Goal: Task Accomplishment & Management: Use online tool/utility

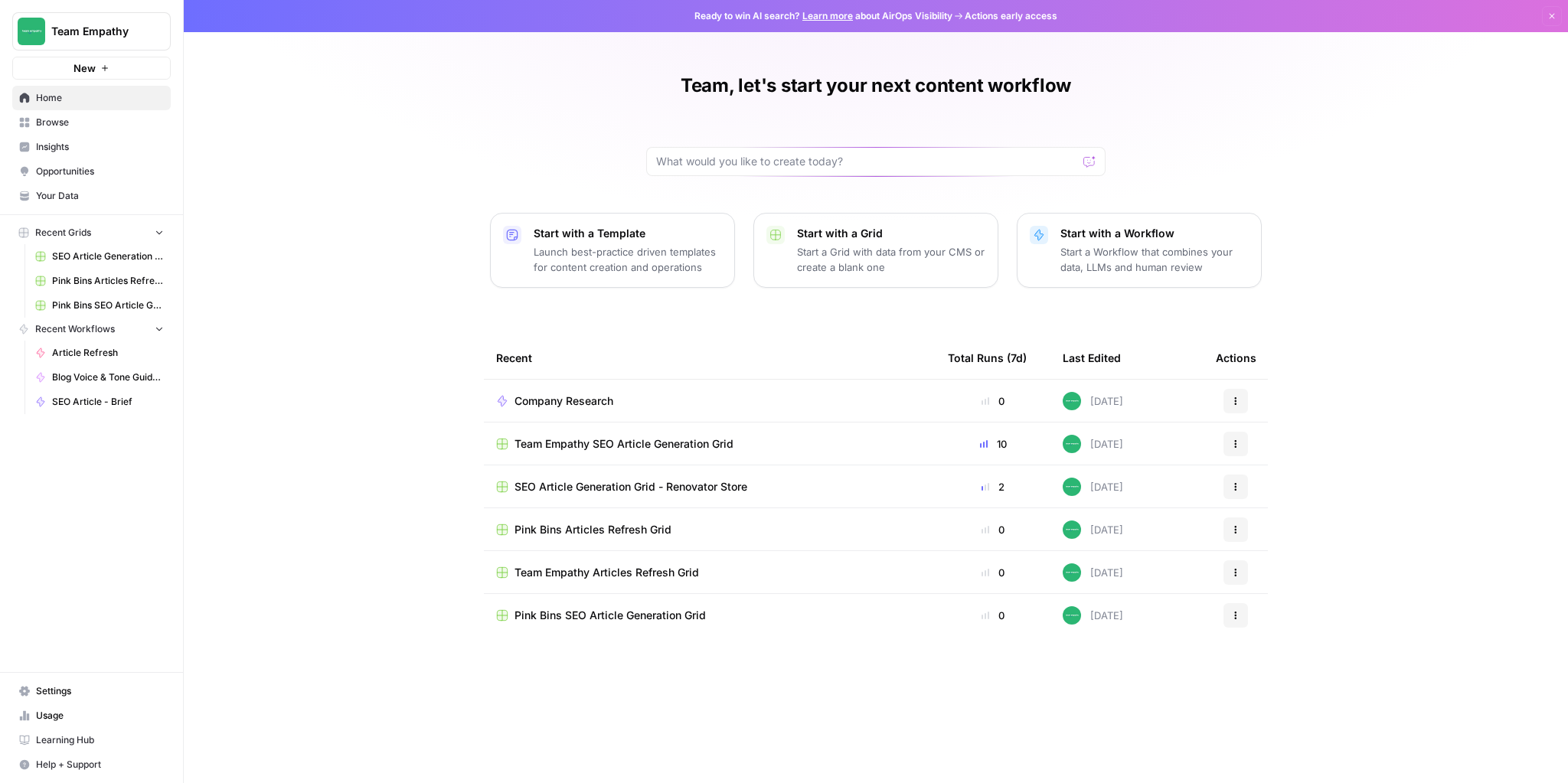
click at [604, 526] on span "Pink Bins Articles Refresh Grid" at bounding box center [593, 530] width 157 height 15
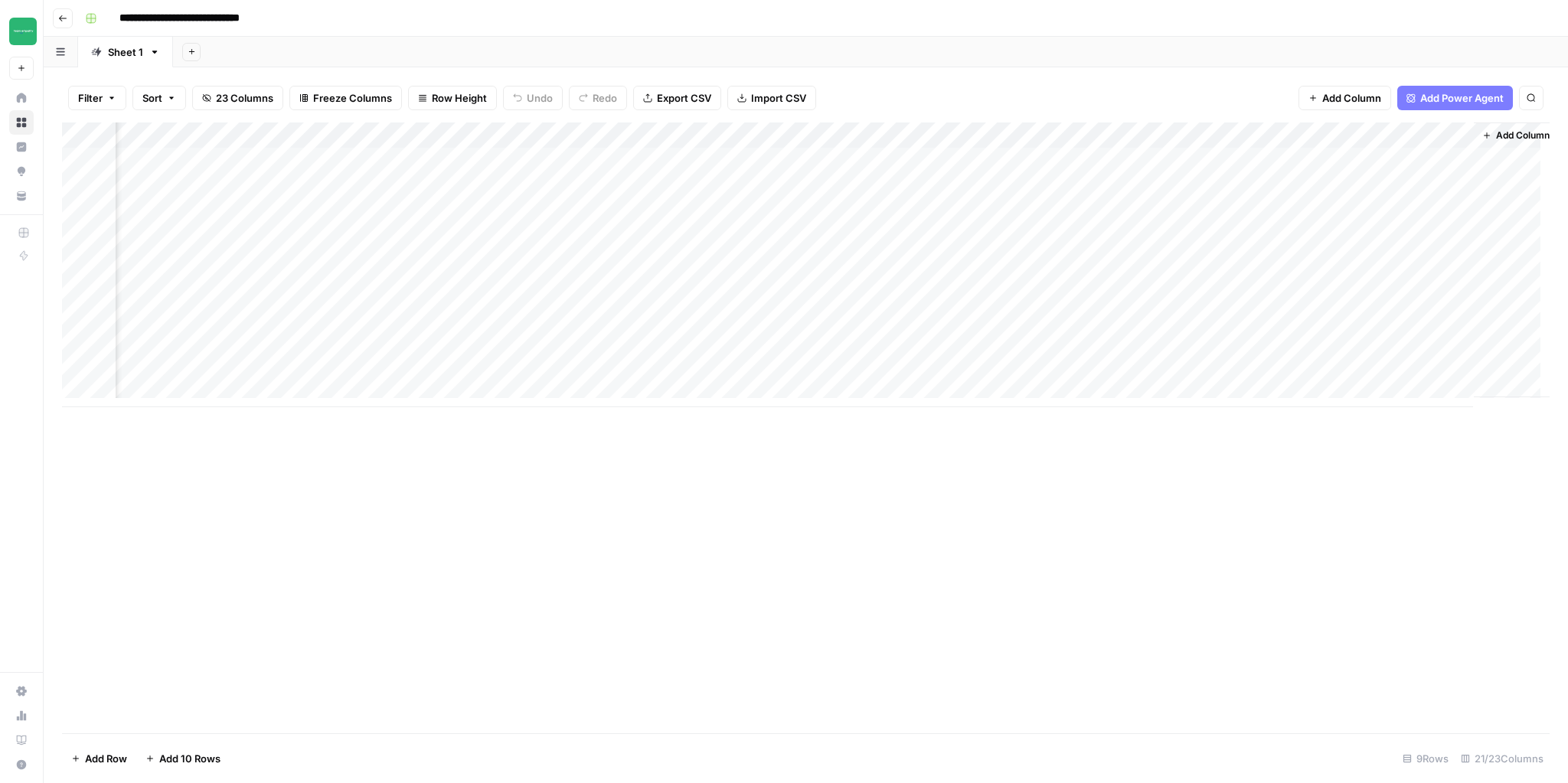
scroll to position [0, 1834]
click at [869, 136] on div "Add Column" at bounding box center [806, 264] width 1488 height 285
click at [848, 286] on span "Edit Workflow" at bounding box center [856, 285] width 134 height 15
click at [1144, 184] on div "Add Column" at bounding box center [806, 264] width 1488 height 285
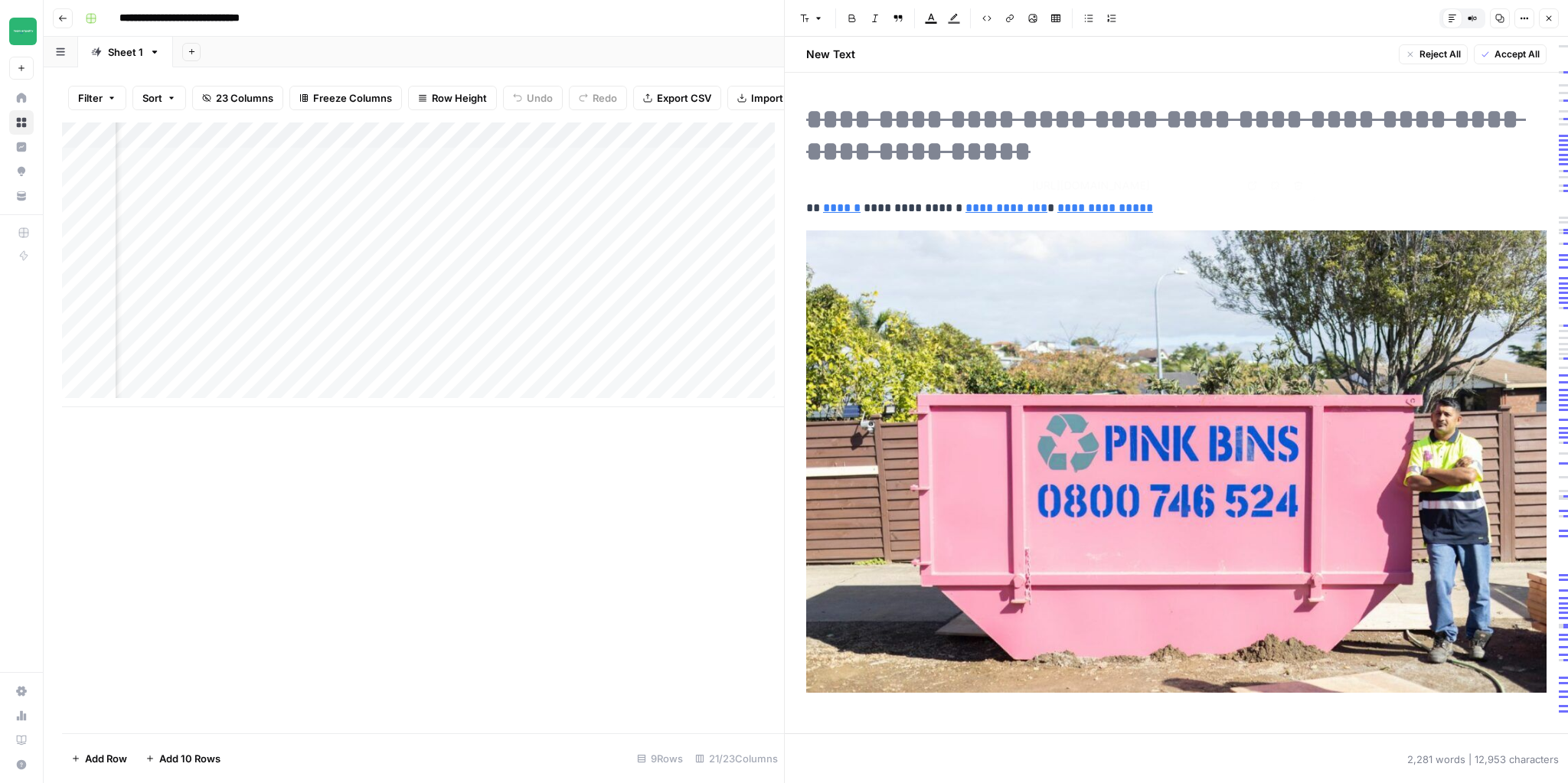
type input "[URL][DOMAIN_NAME]"
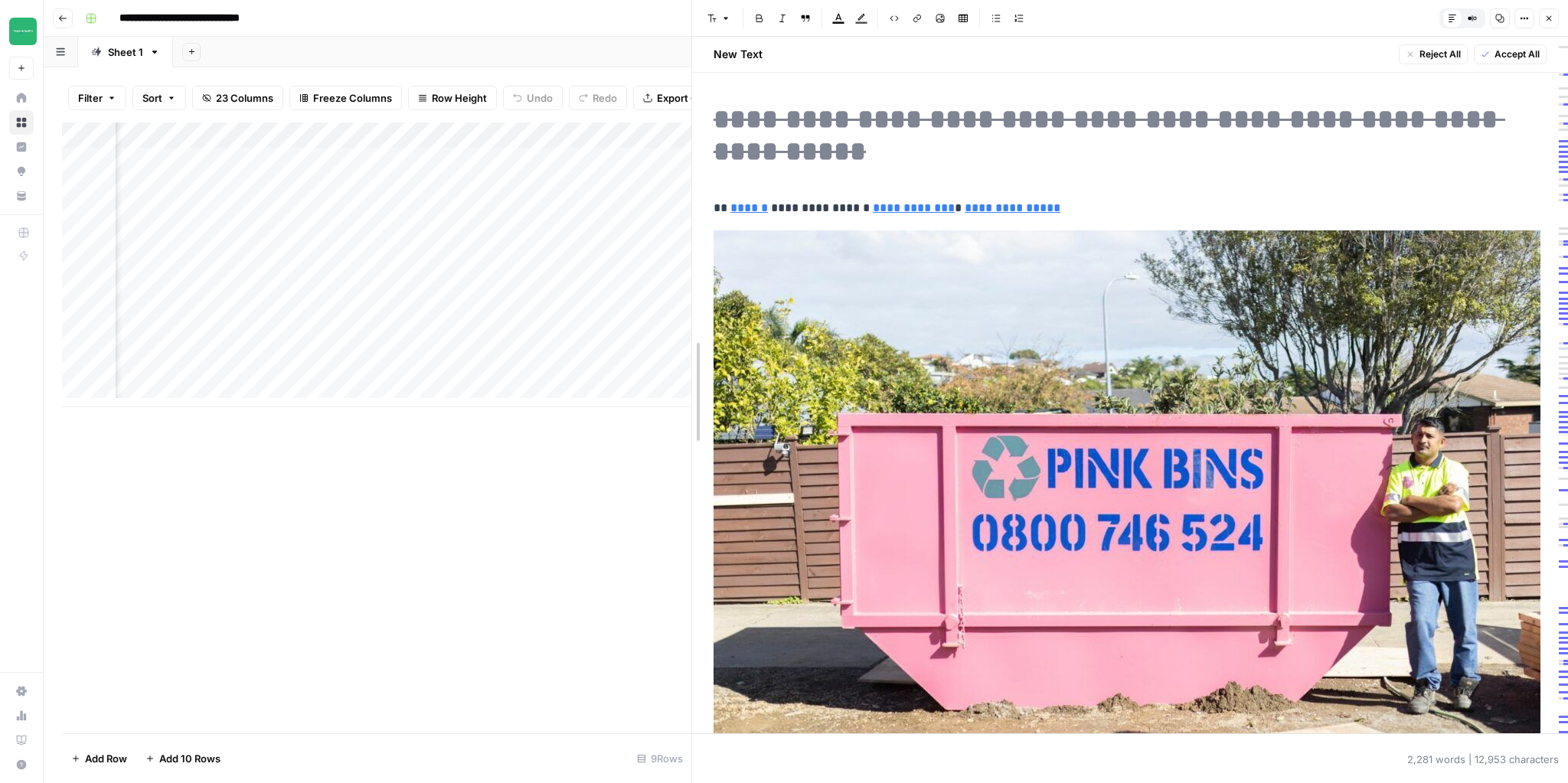
drag, startPoint x: 784, startPoint y: 102, endPoint x: 692, endPoint y: 106, distance: 92.1
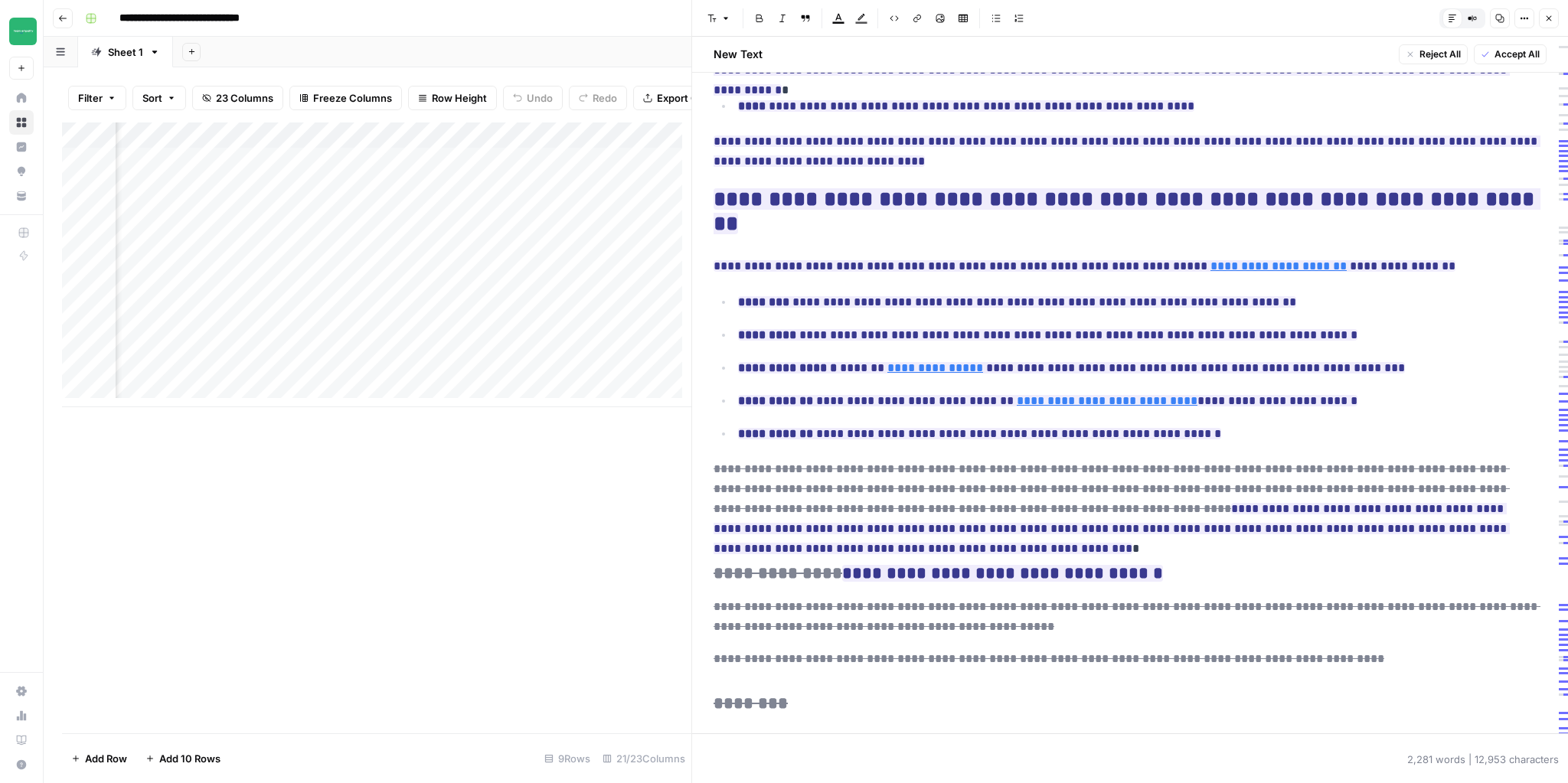
scroll to position [2450, 0]
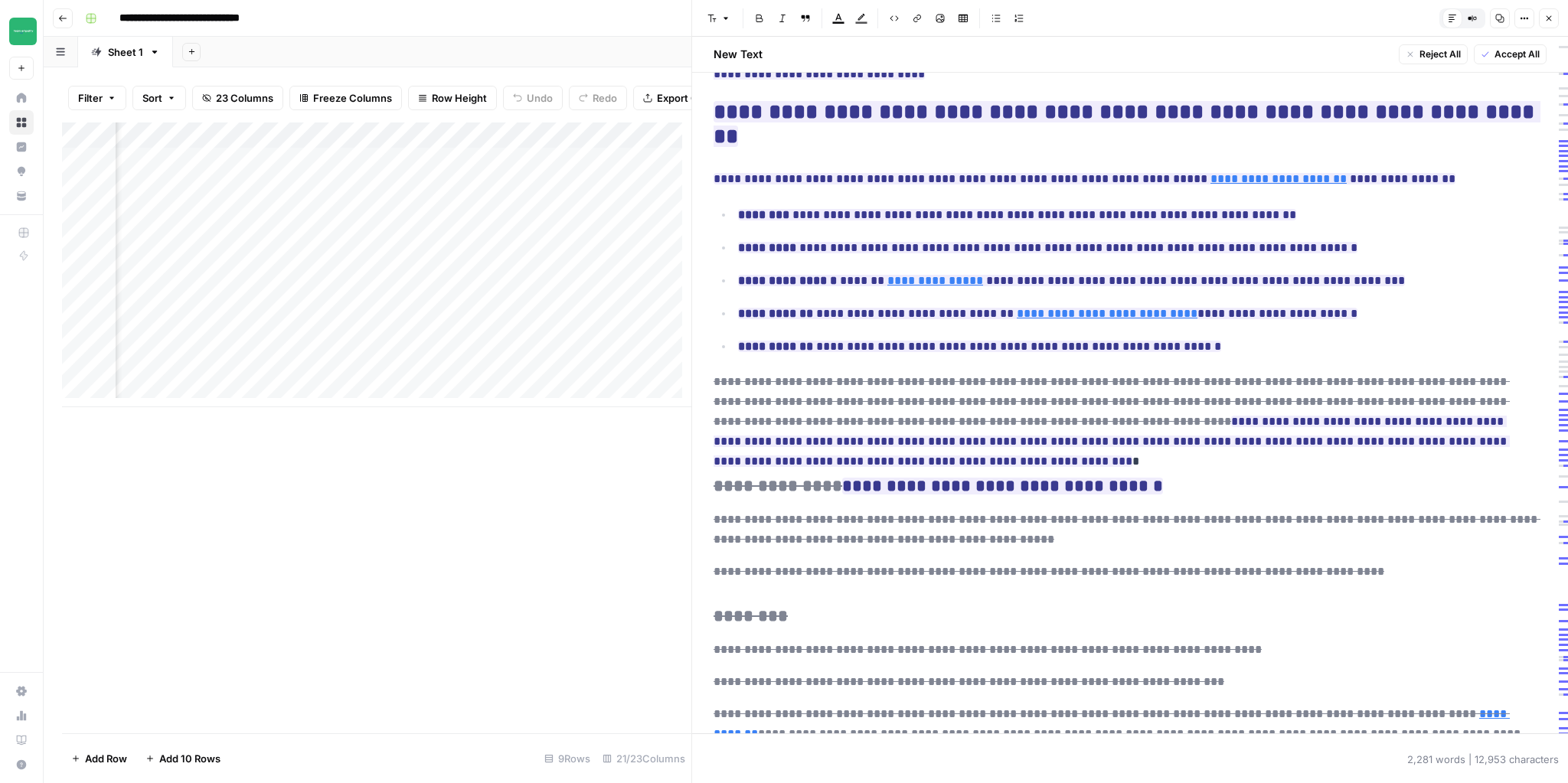
drag, startPoint x: 1550, startPoint y: 23, endPoint x: 1533, endPoint y: 22, distance: 17.0
click at [1552, 23] on icon "button" at bounding box center [1549, 19] width 9 height 9
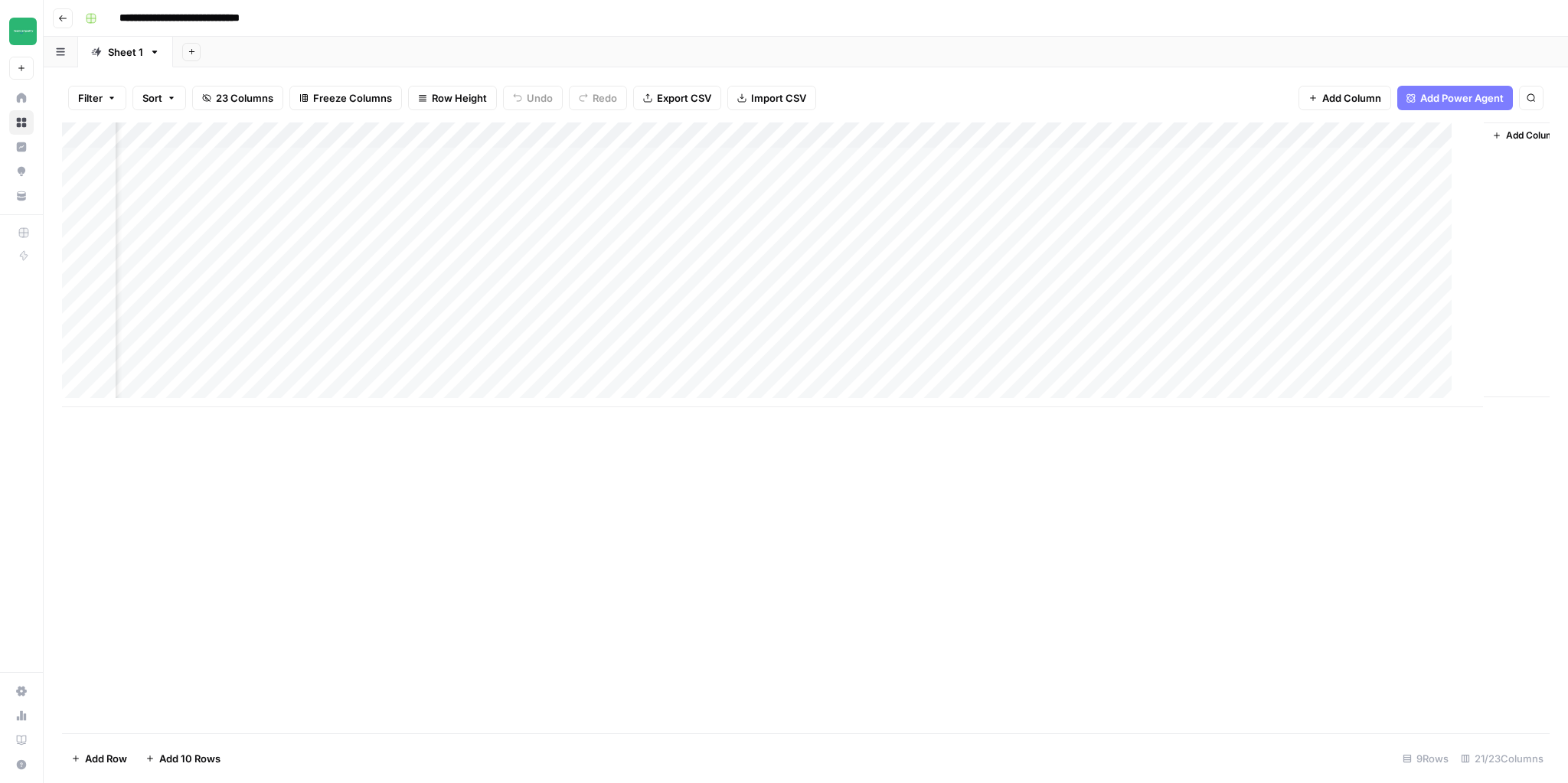
scroll to position [0, 1816]
click at [1045, 165] on div "Add Column" at bounding box center [806, 264] width 1488 height 285
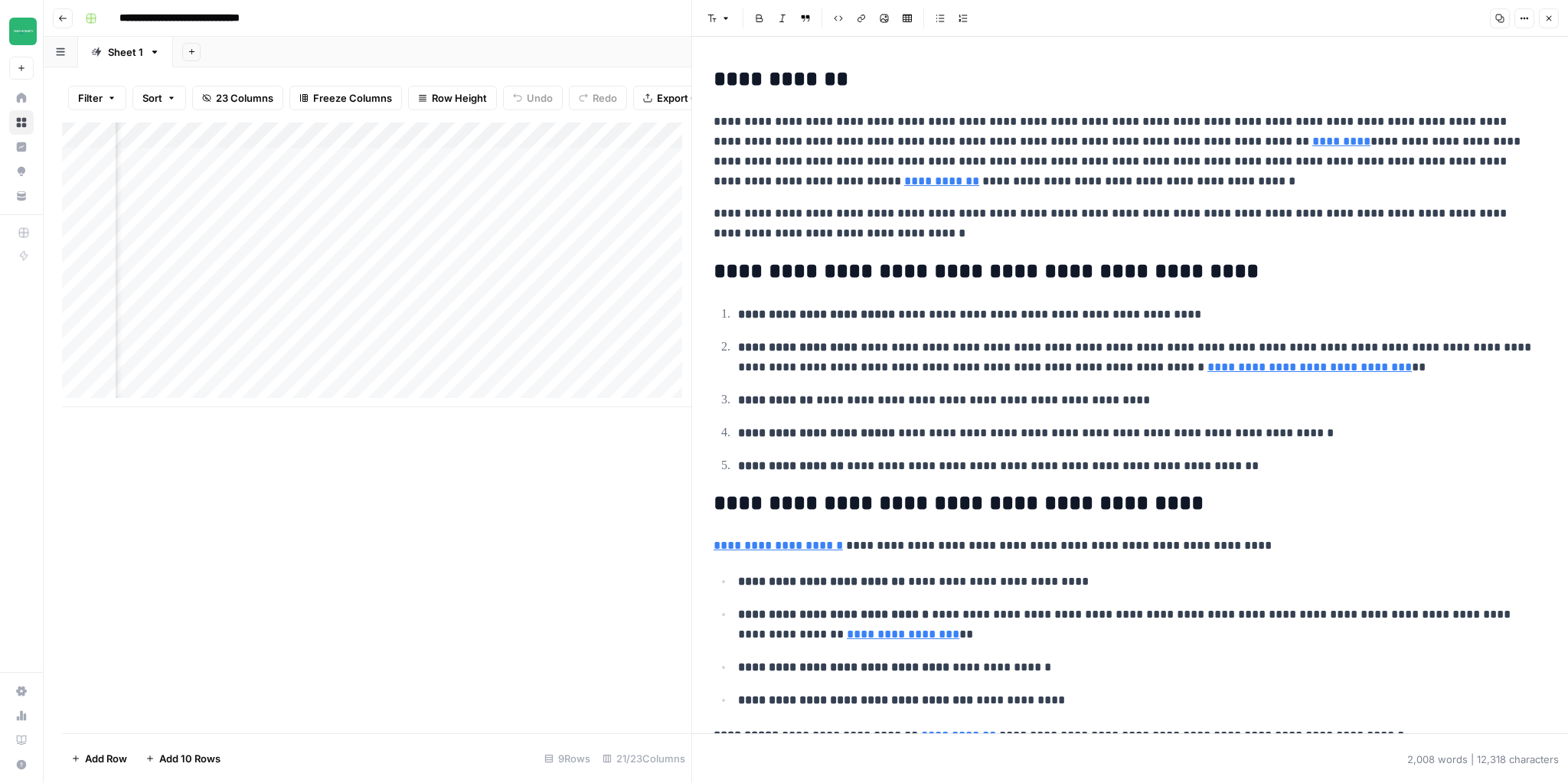
click at [1559, 17] on header "Font style Bold Italic Block quote Code block Link Image Insert Table Bulleted …" at bounding box center [1129, 18] width 876 height 37
click at [1556, 18] on button "Close" at bounding box center [1548, 18] width 20 height 20
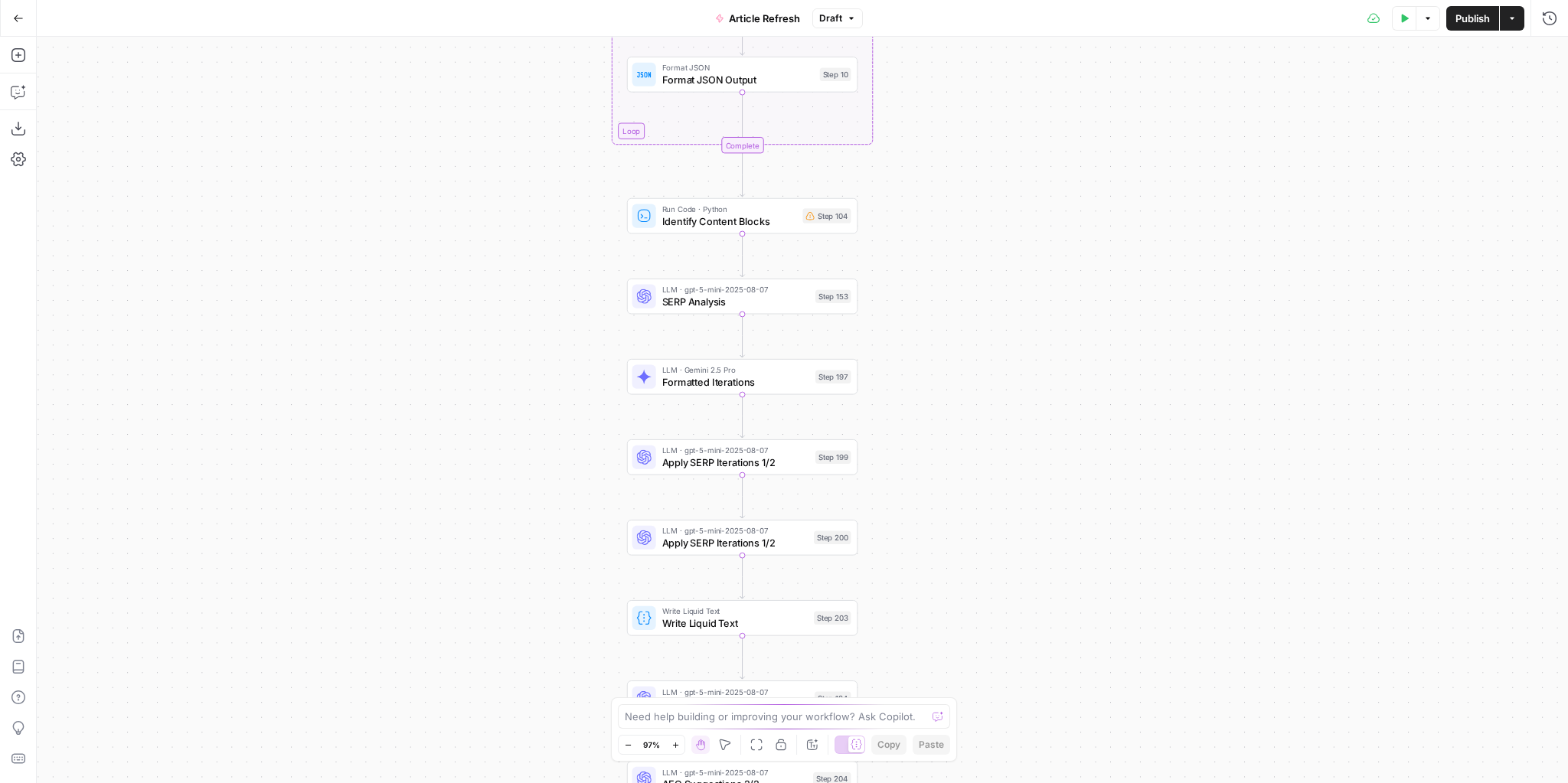
drag, startPoint x: 1069, startPoint y: 92, endPoint x: 1017, endPoint y: 527, distance: 438.1
click at [1021, 535] on div "true false true false true false Workflow Input Settings Inputs Power Agent Ide…" at bounding box center [802, 409] width 1531 height 746
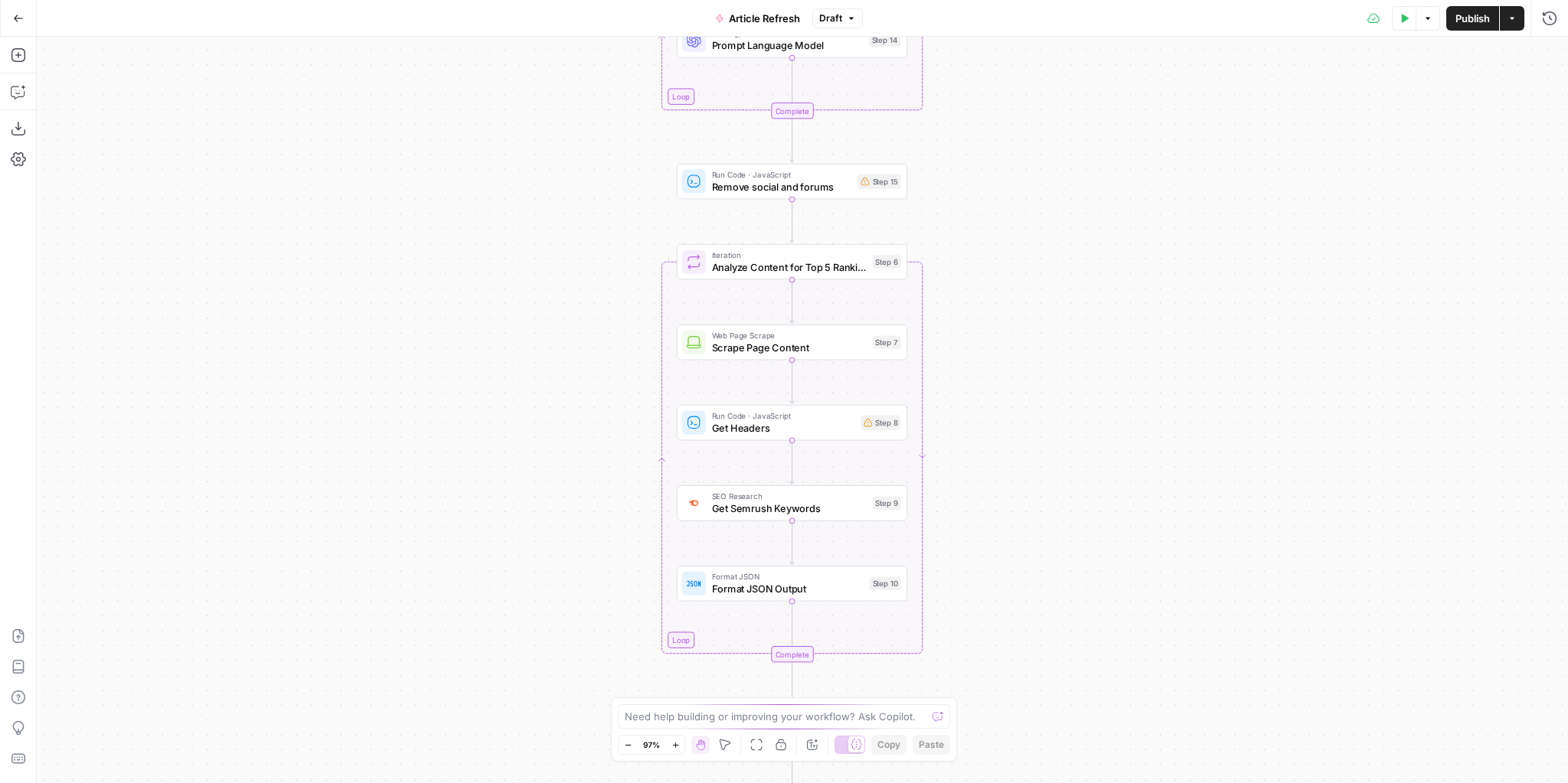
drag, startPoint x: 976, startPoint y: 380, endPoint x: 1007, endPoint y: 589, distance: 211.3
click at [1007, 591] on div "true false true false true false Workflow Input Settings Inputs Power Agent Ide…" at bounding box center [802, 409] width 1531 height 746
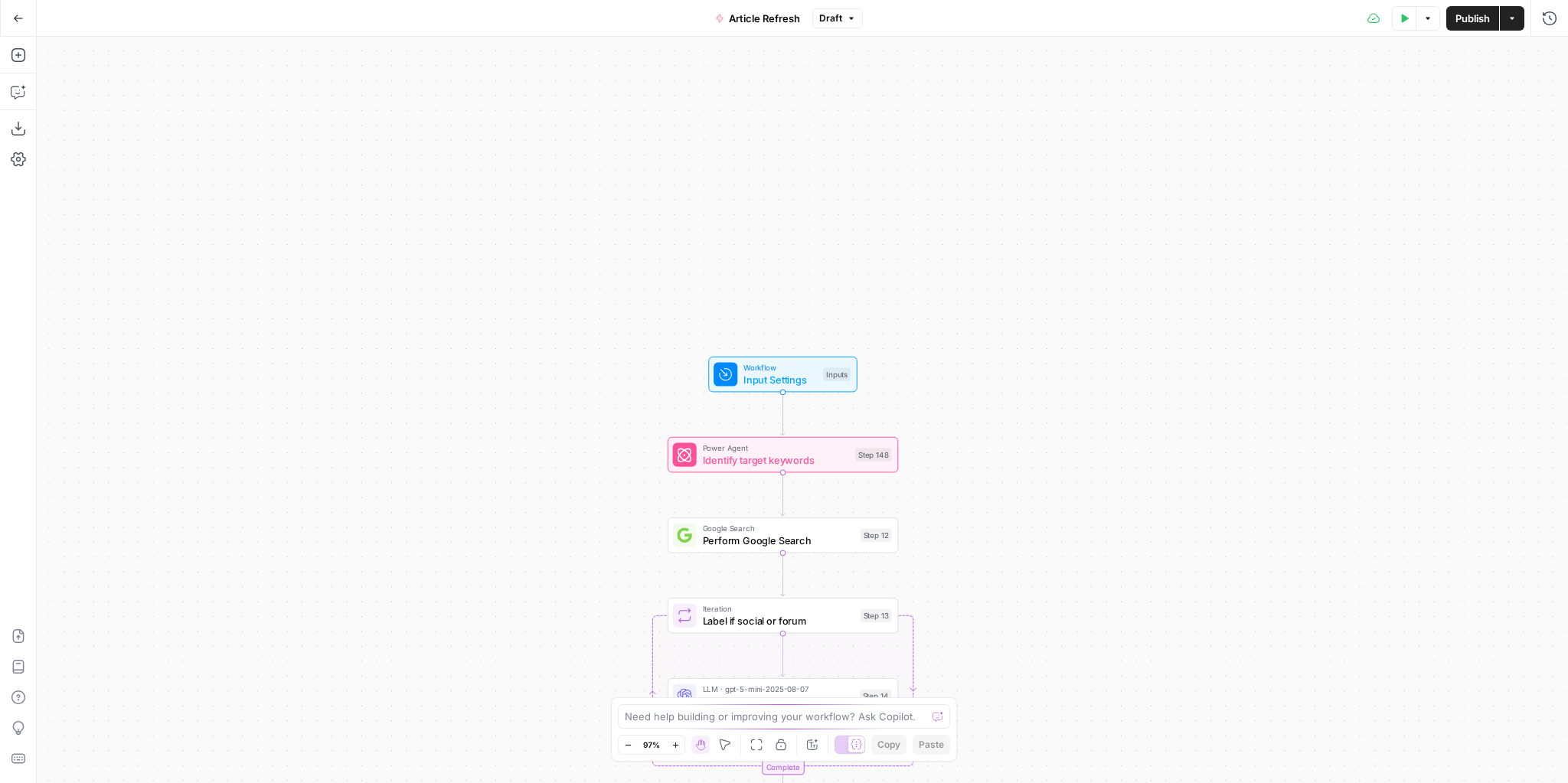
drag, startPoint x: 1045, startPoint y: 356, endPoint x: 1057, endPoint y: 154, distance: 202.4
click at [1029, 686] on div "true false true false true false Workflow Input Settings Inputs Power Agent Ide…" at bounding box center [802, 409] width 1531 height 746
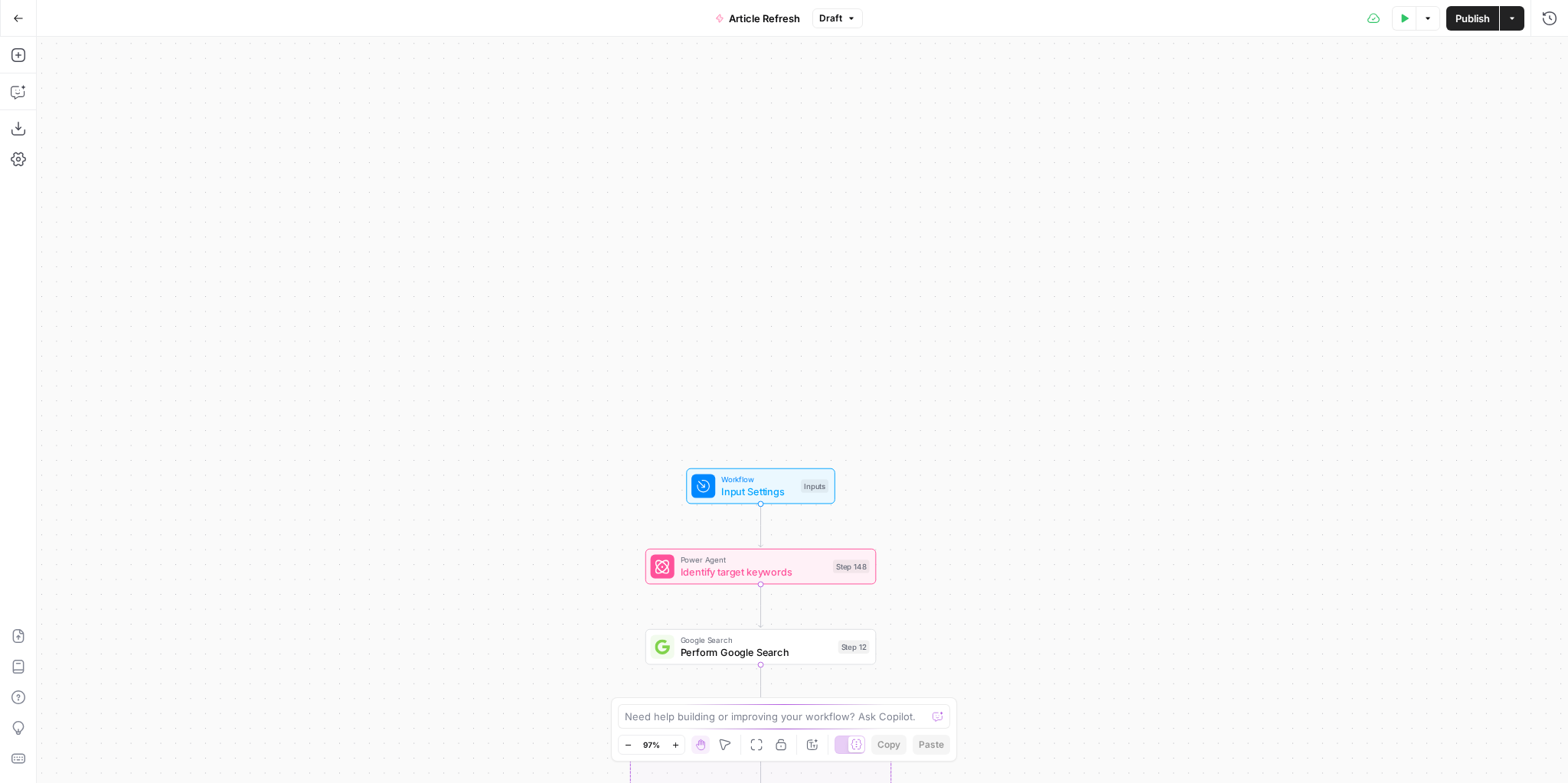
drag, startPoint x: 1057, startPoint y: 156, endPoint x: 1045, endPoint y: 59, distance: 97.7
click at [1046, 43] on div "true false true false true false Workflow Input Settings Inputs Power Agent Ide…" at bounding box center [802, 409] width 1531 height 746
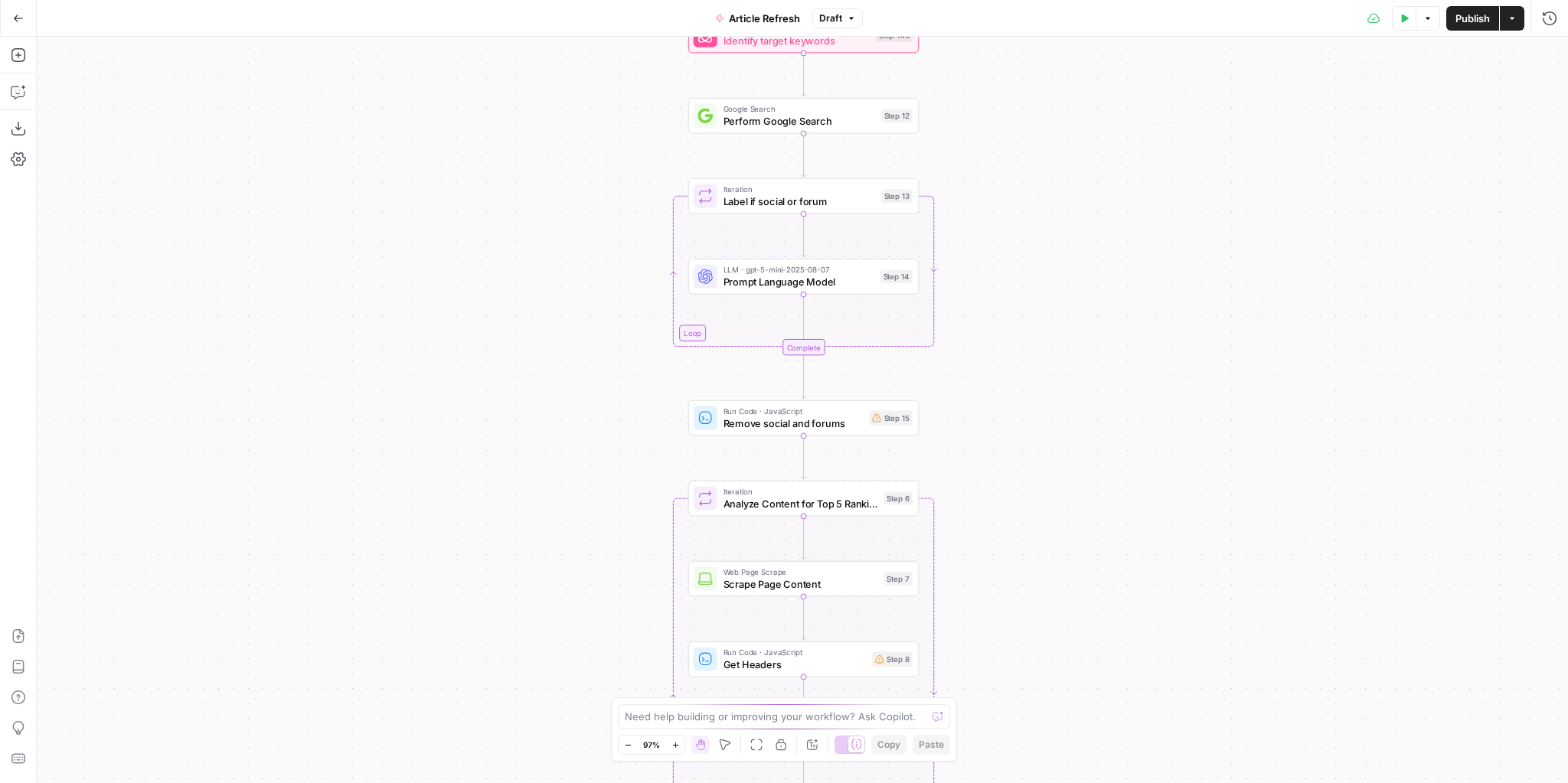
drag, startPoint x: 1027, startPoint y: 269, endPoint x: 1045, endPoint y: 145, distance: 125.3
click at [1045, 143] on div "true false true false true false Workflow Input Settings Inputs Power Agent Ide…" at bounding box center [802, 409] width 1531 height 746
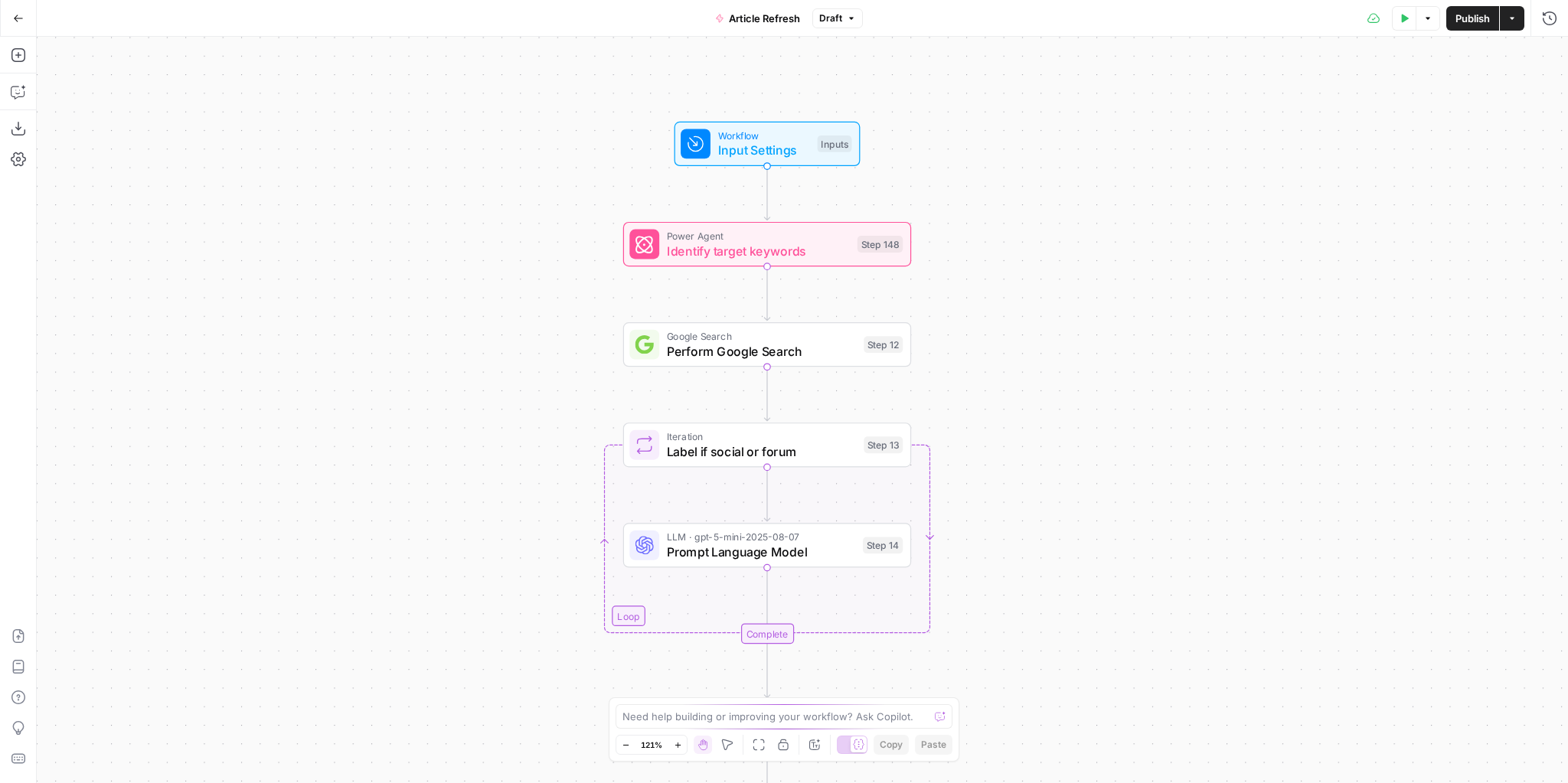
drag, startPoint x: 1025, startPoint y: 178, endPoint x: 964, endPoint y: 401, distance: 231.2
click at [1024, 469] on div "true false true false true false Workflow Input Settings Inputs Power Agent Ide…" at bounding box center [802, 409] width 1531 height 746
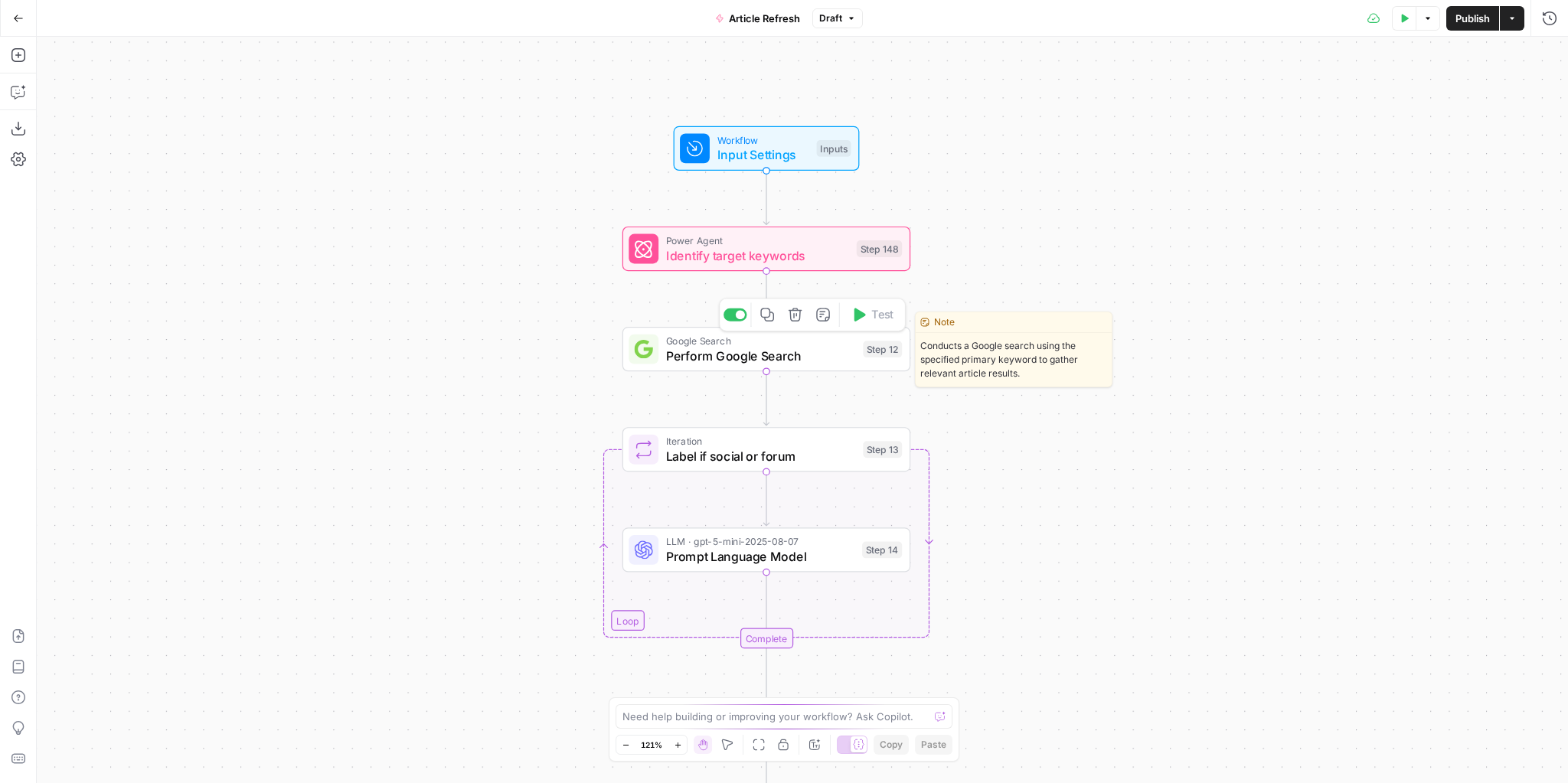
click at [713, 363] on span "Perform Google Search" at bounding box center [761, 356] width 190 height 19
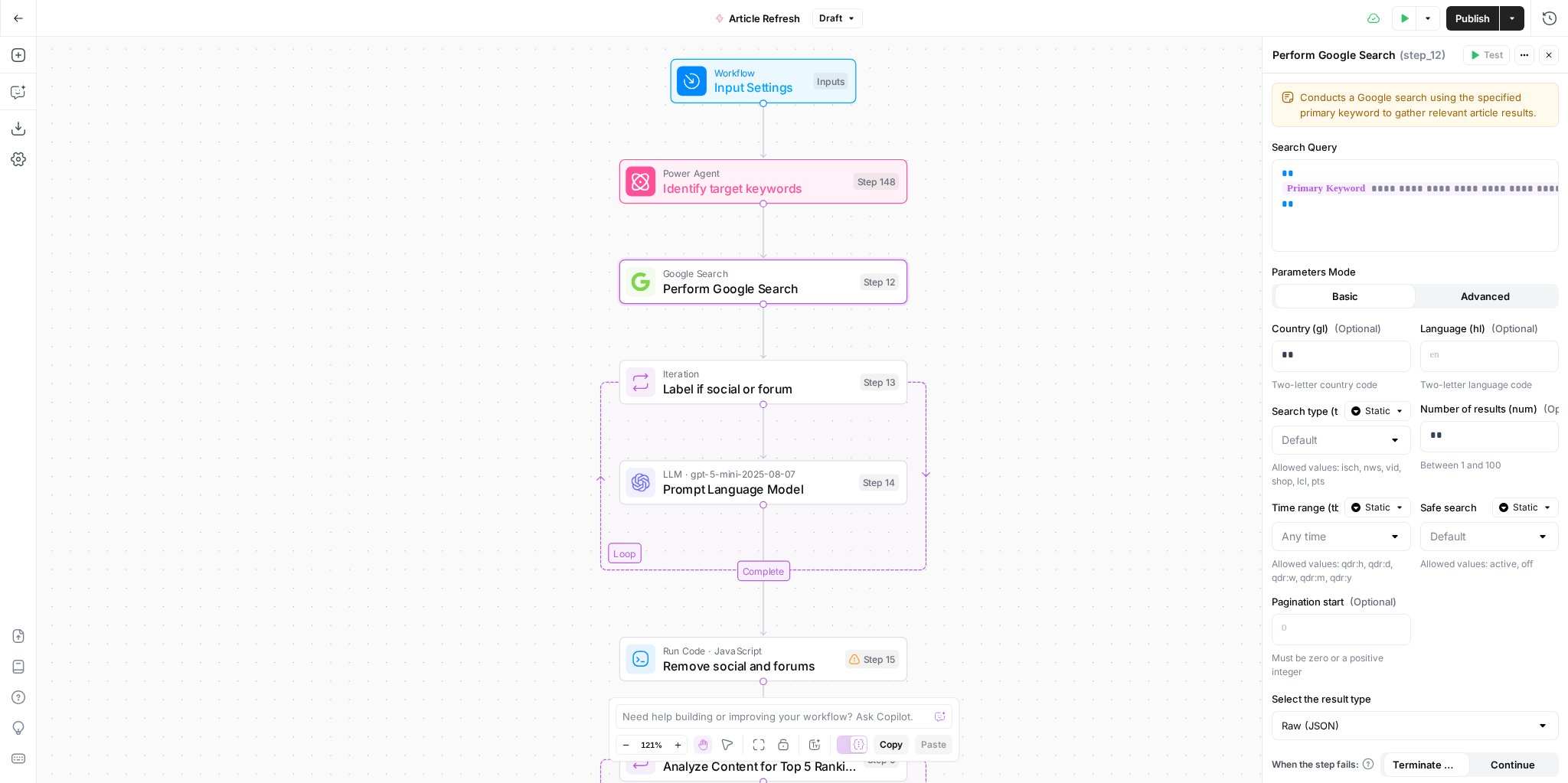
drag, startPoint x: 1066, startPoint y: 392, endPoint x: 1028, endPoint y: 363, distance: 47.8
click at [1065, 316] on div "true false false true false true Workflow Input Settings Inputs Power Agent Ide…" at bounding box center [802, 409] width 1531 height 746
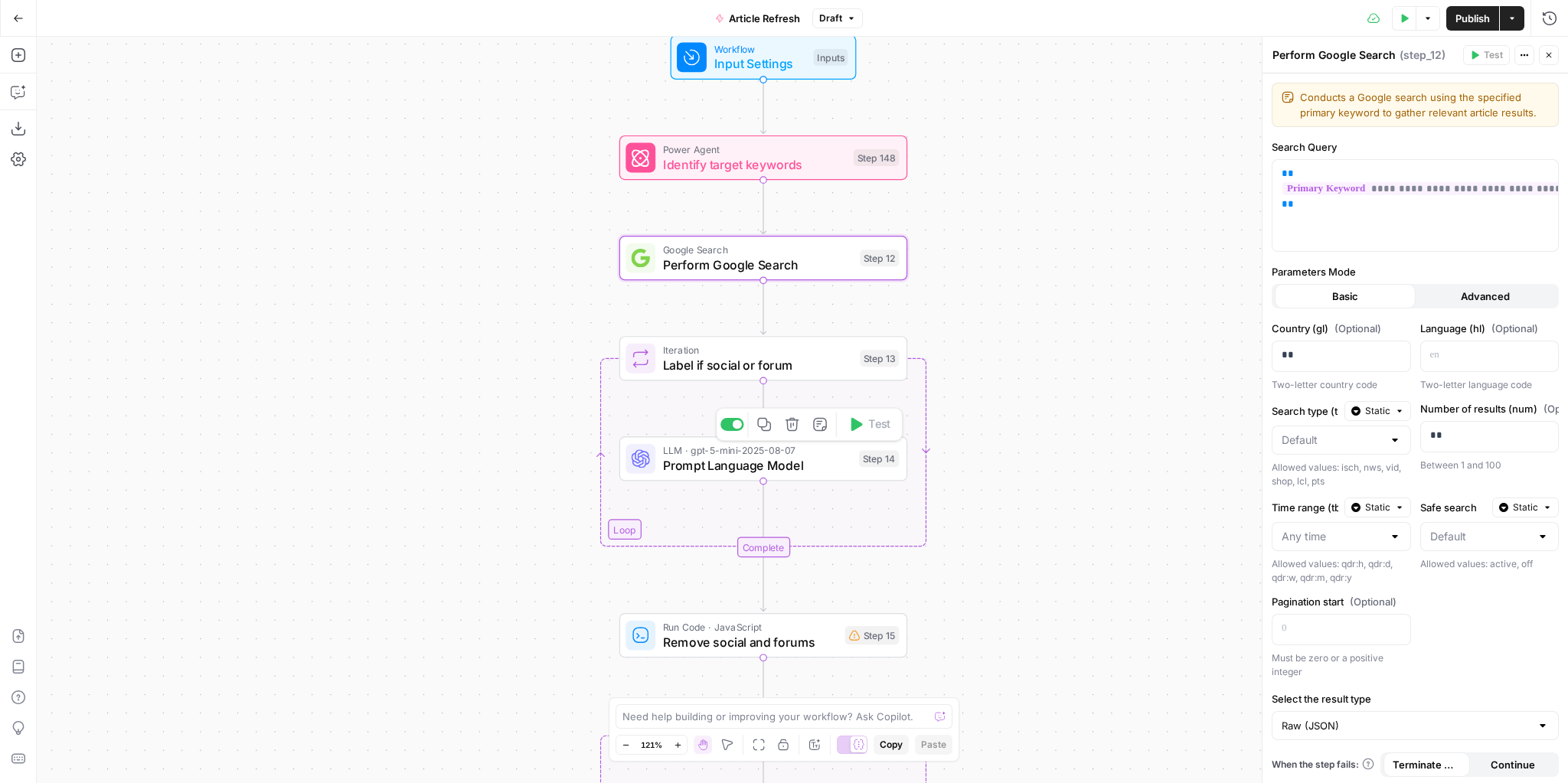
click at [775, 468] on span "Prompt Language Model" at bounding box center [757, 466] width 188 height 19
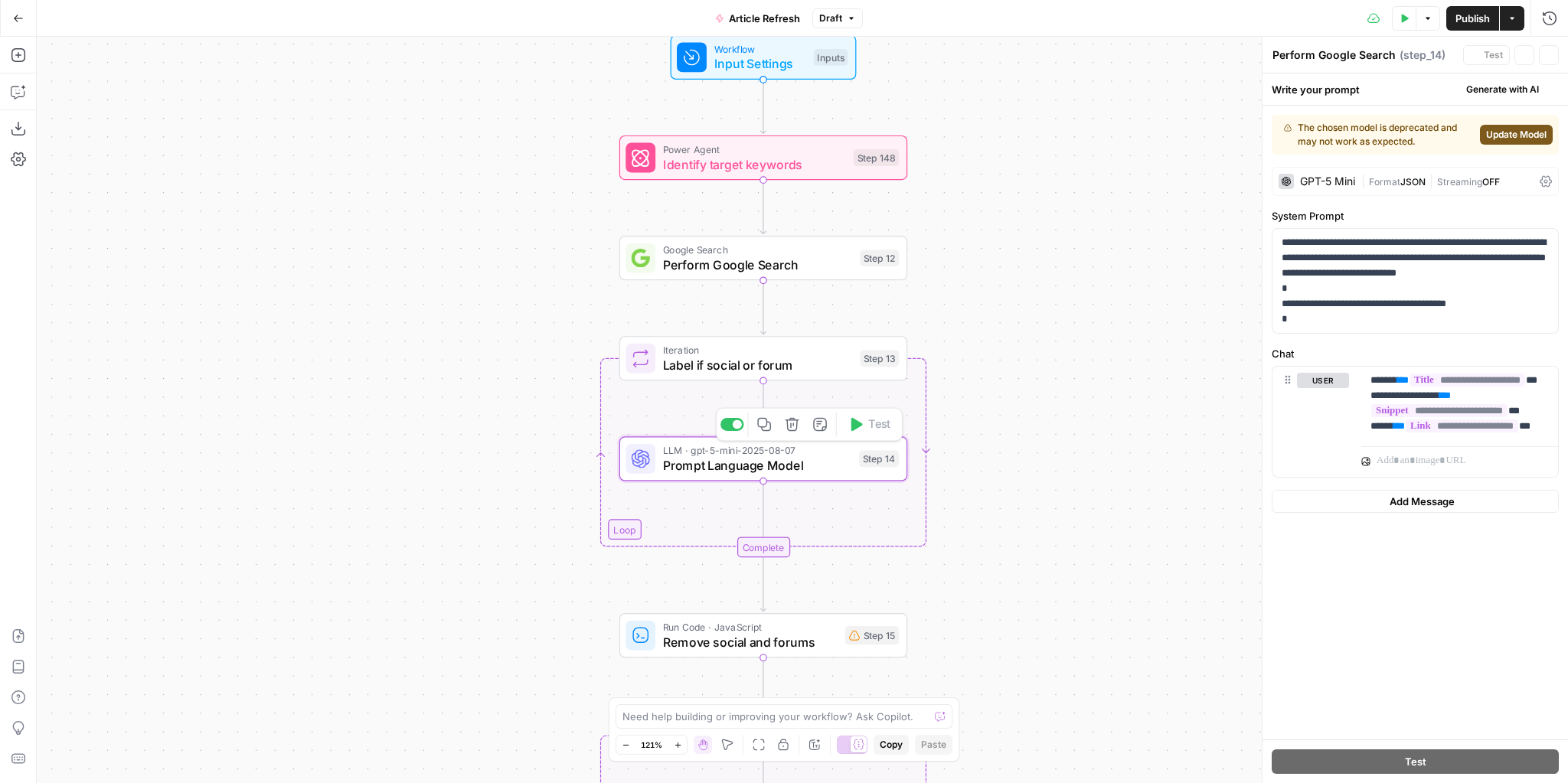
type textarea "Prompt Language Model"
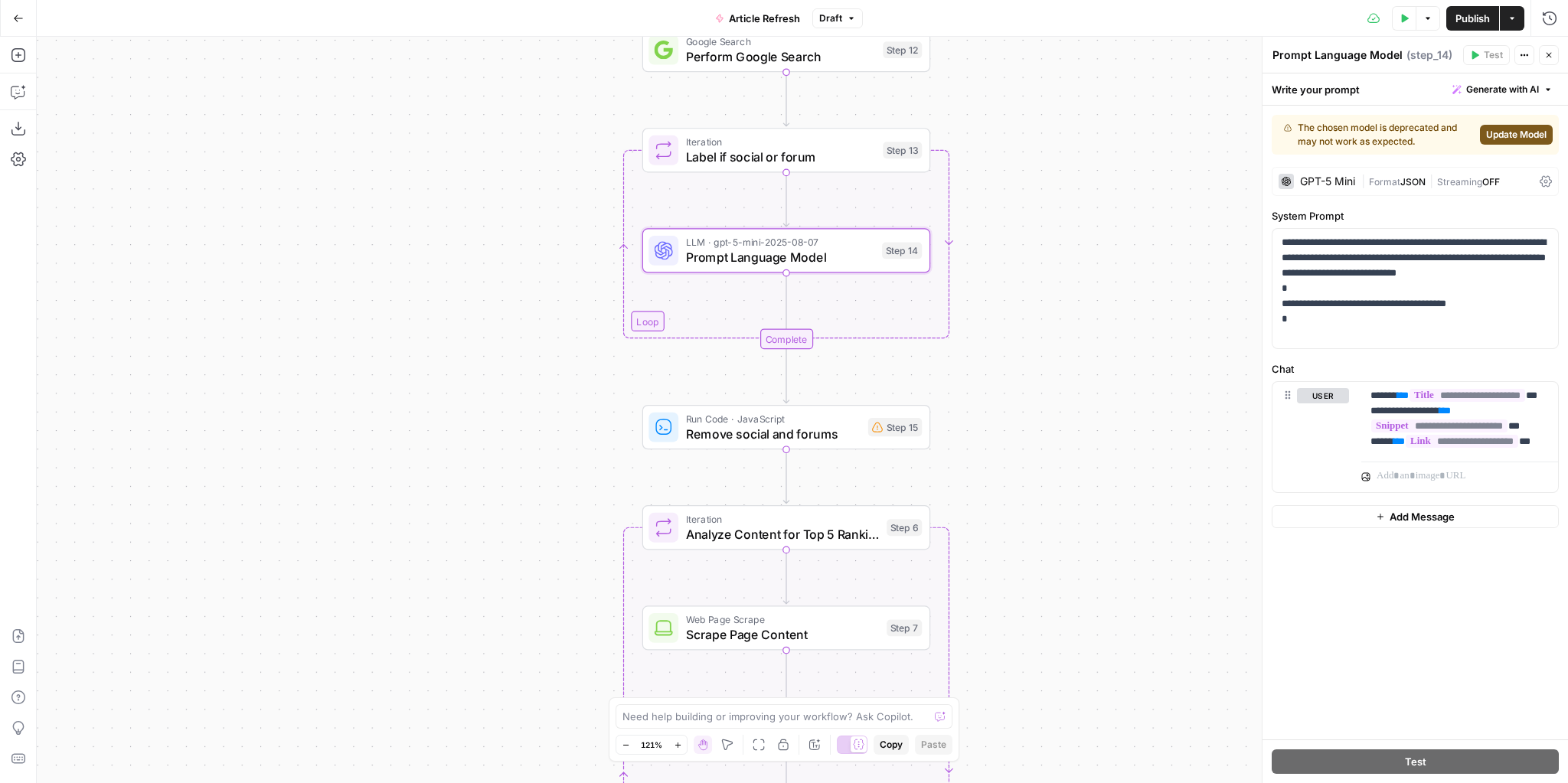
drag, startPoint x: 1019, startPoint y: 418, endPoint x: 1036, endPoint y: 198, distance: 220.7
click at [1036, 198] on div "true false false true false true Workflow Input Settings Inputs Power Agent Ide…" at bounding box center [802, 409] width 1531 height 746
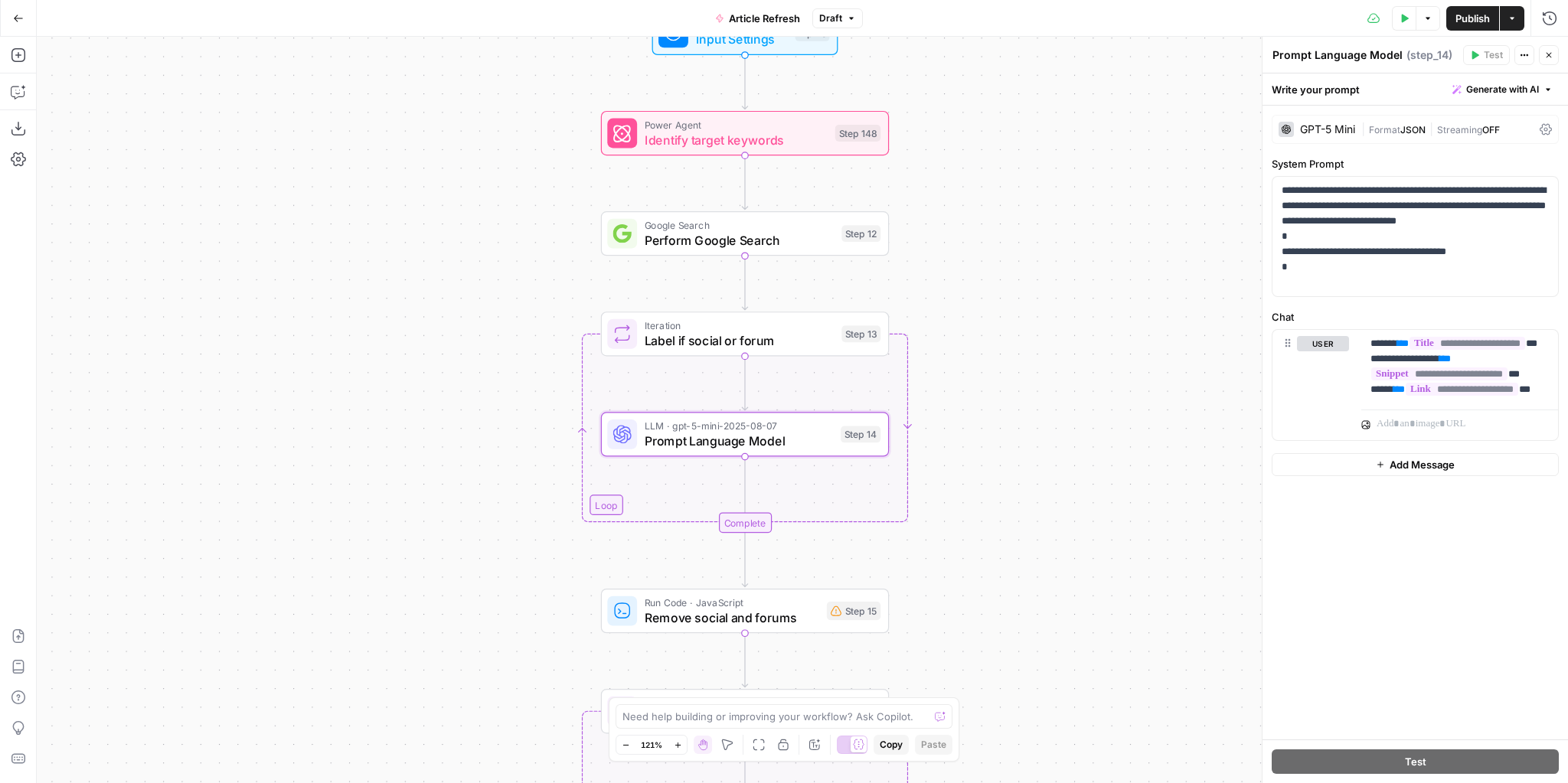
drag, startPoint x: 1063, startPoint y: 280, endPoint x: 1019, endPoint y: 606, distance: 329.0
click at [1019, 606] on div "true false false true false true Workflow Input Settings Inputs Power Agent Ide…" at bounding box center [802, 409] width 1531 height 746
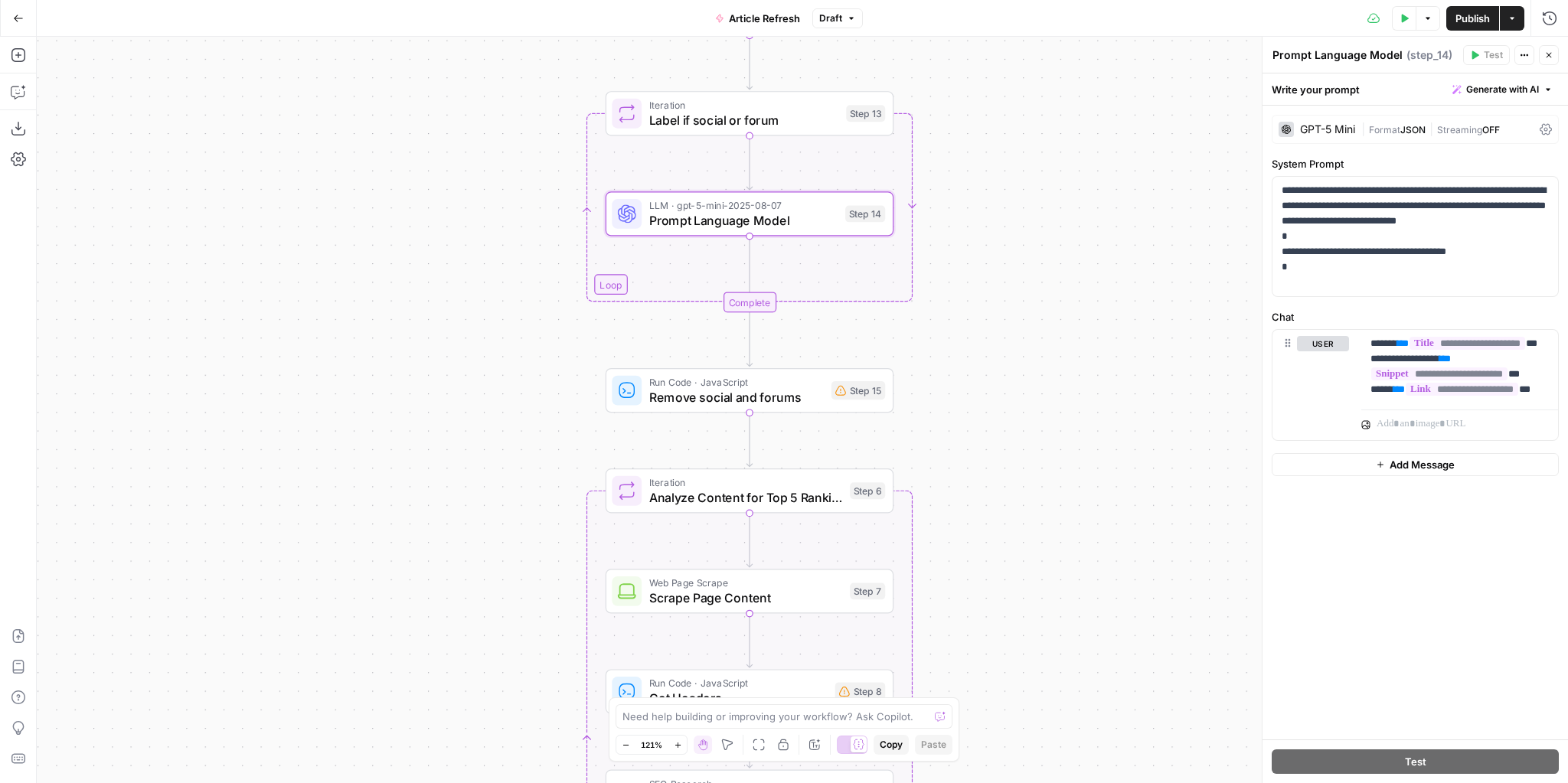
drag, startPoint x: 975, startPoint y: 483, endPoint x: 987, endPoint y: 218, distance: 265.3
click at [987, 218] on div "true false false true false true Workflow Input Settings Inputs Power Agent Ide…" at bounding box center [802, 409] width 1531 height 746
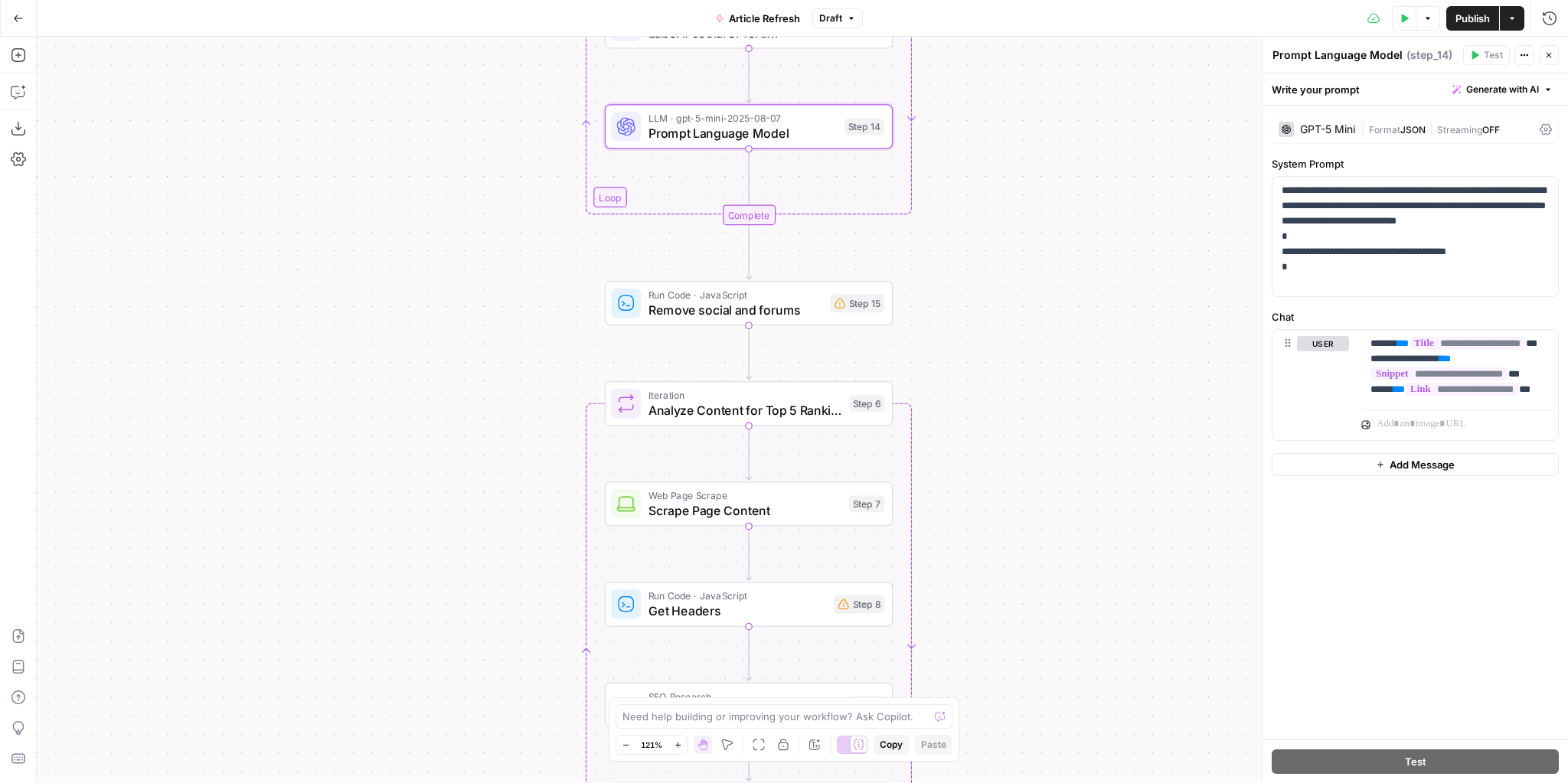
drag, startPoint x: 993, startPoint y: 391, endPoint x: 992, endPoint y: 361, distance: 30.0
click at [992, 361] on div "true false false true false true Workflow Input Settings Inputs Power Agent Ide…" at bounding box center [802, 409] width 1531 height 746
drag, startPoint x: 1032, startPoint y: 409, endPoint x: 1019, endPoint y: 480, distance: 72.2
click at [1019, 480] on div "true false false true false true Workflow Input Settings Inputs Power Agent Ide…" at bounding box center [802, 409] width 1531 height 746
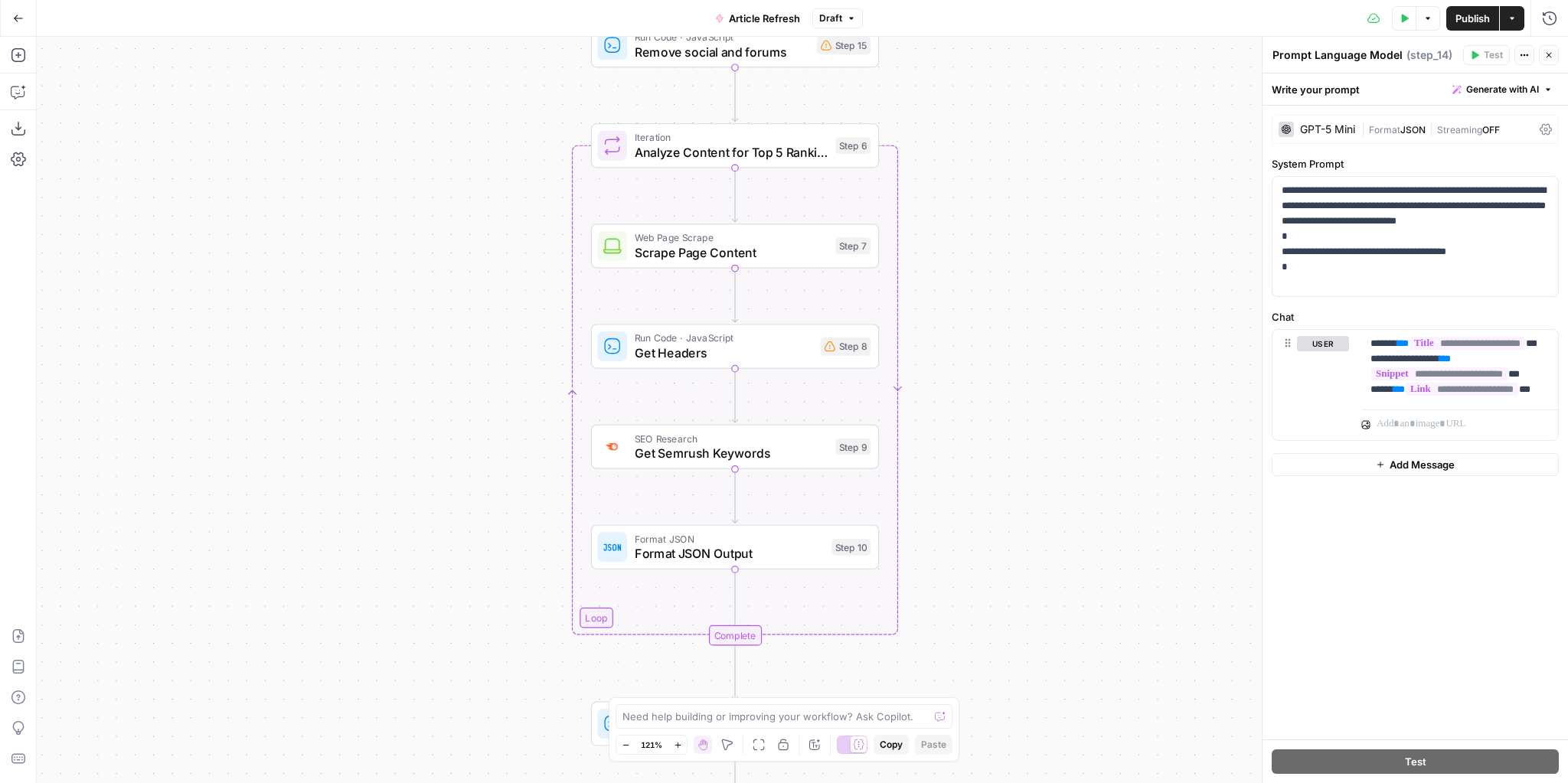
drag, startPoint x: 995, startPoint y: 493, endPoint x: 995, endPoint y: 219, distance: 274.0
click at [995, 219] on div "true false false true false true Workflow Input Settings Inputs Power Agent Ide…" at bounding box center [802, 409] width 1531 height 746
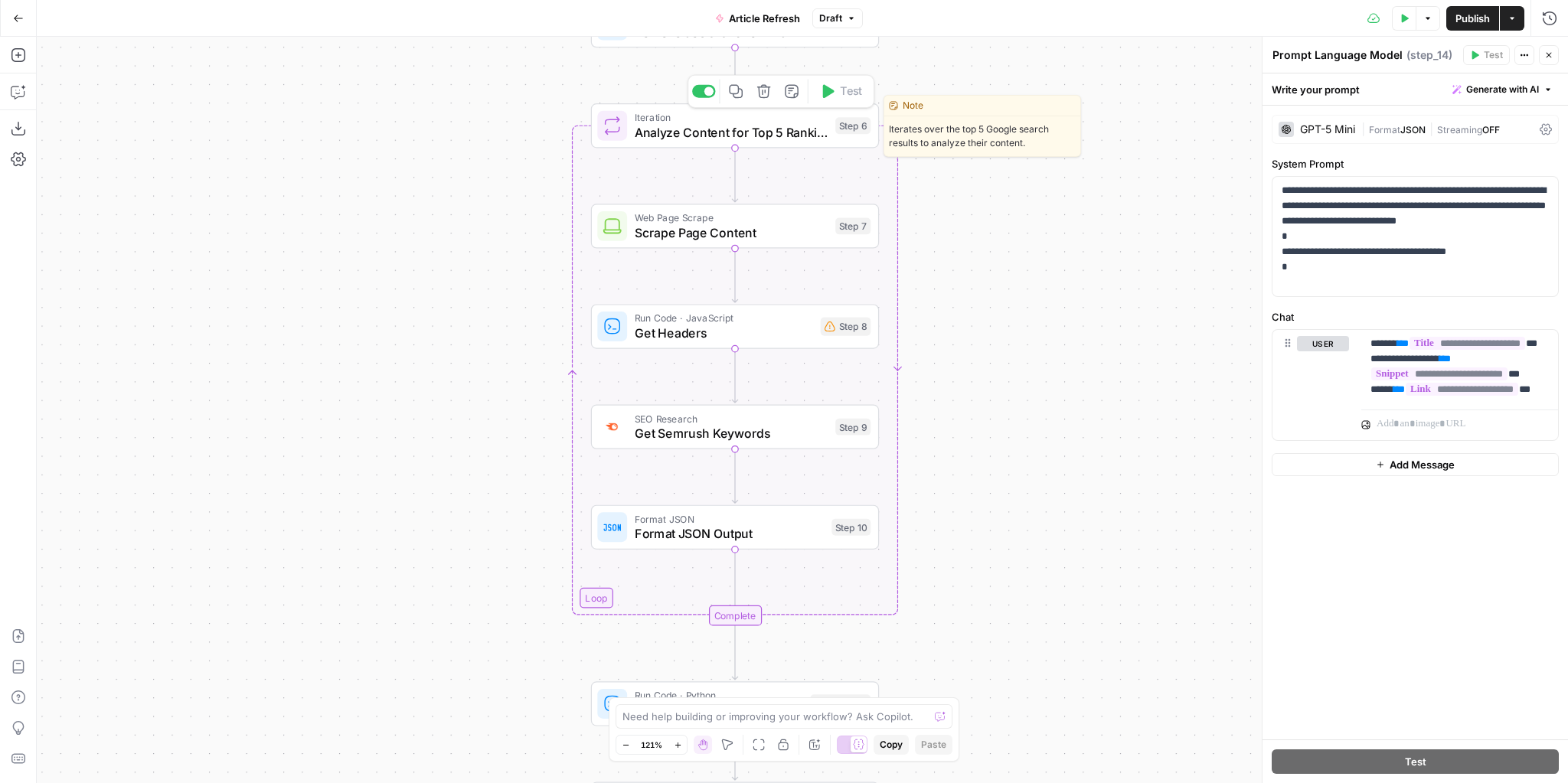
click at [730, 133] on span "Analyze Content for Top 5 Ranking Pages" at bounding box center [731, 133] width 194 height 19
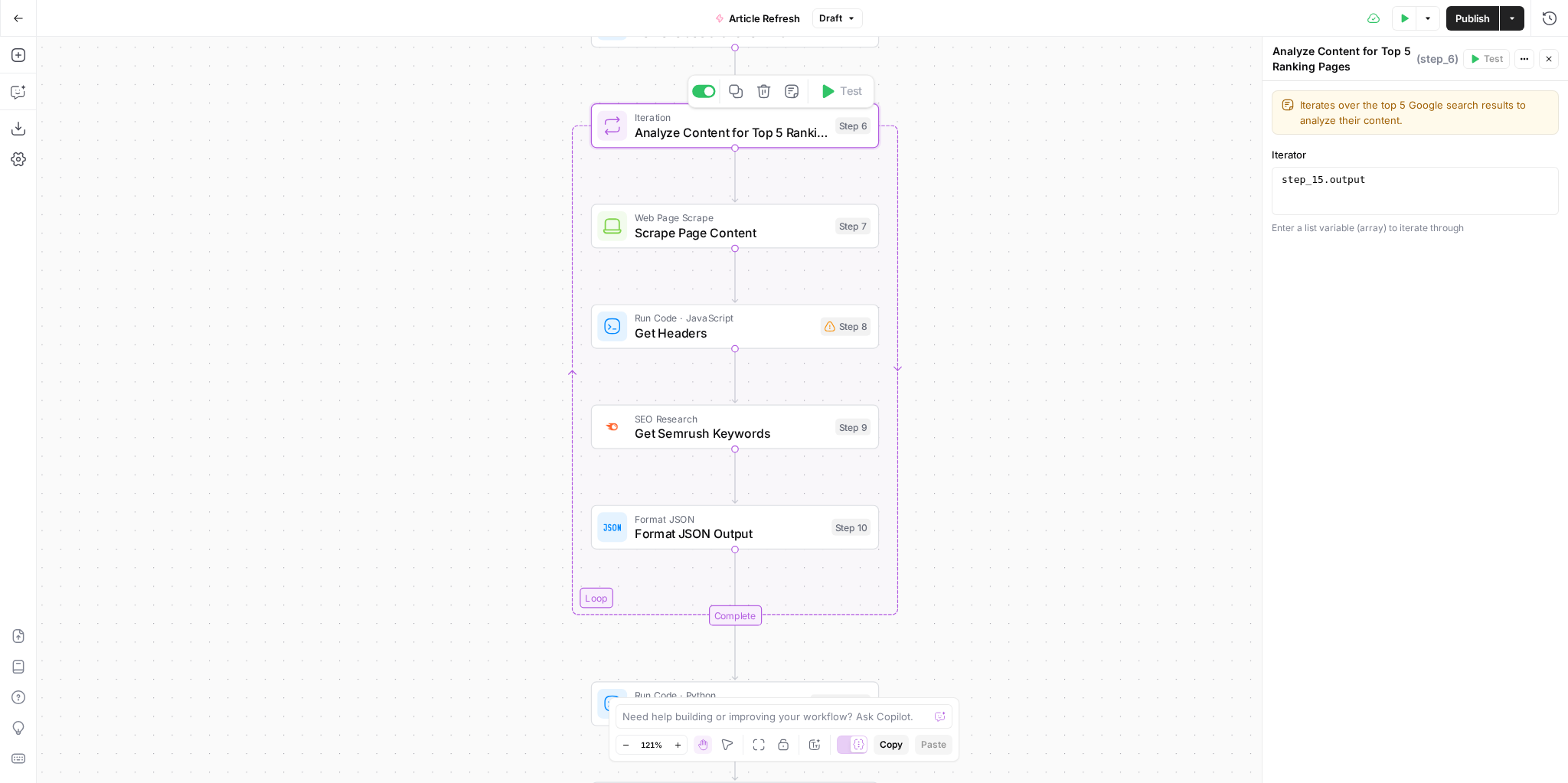
click at [758, 227] on span "Scrape Page Content" at bounding box center [731, 233] width 194 height 19
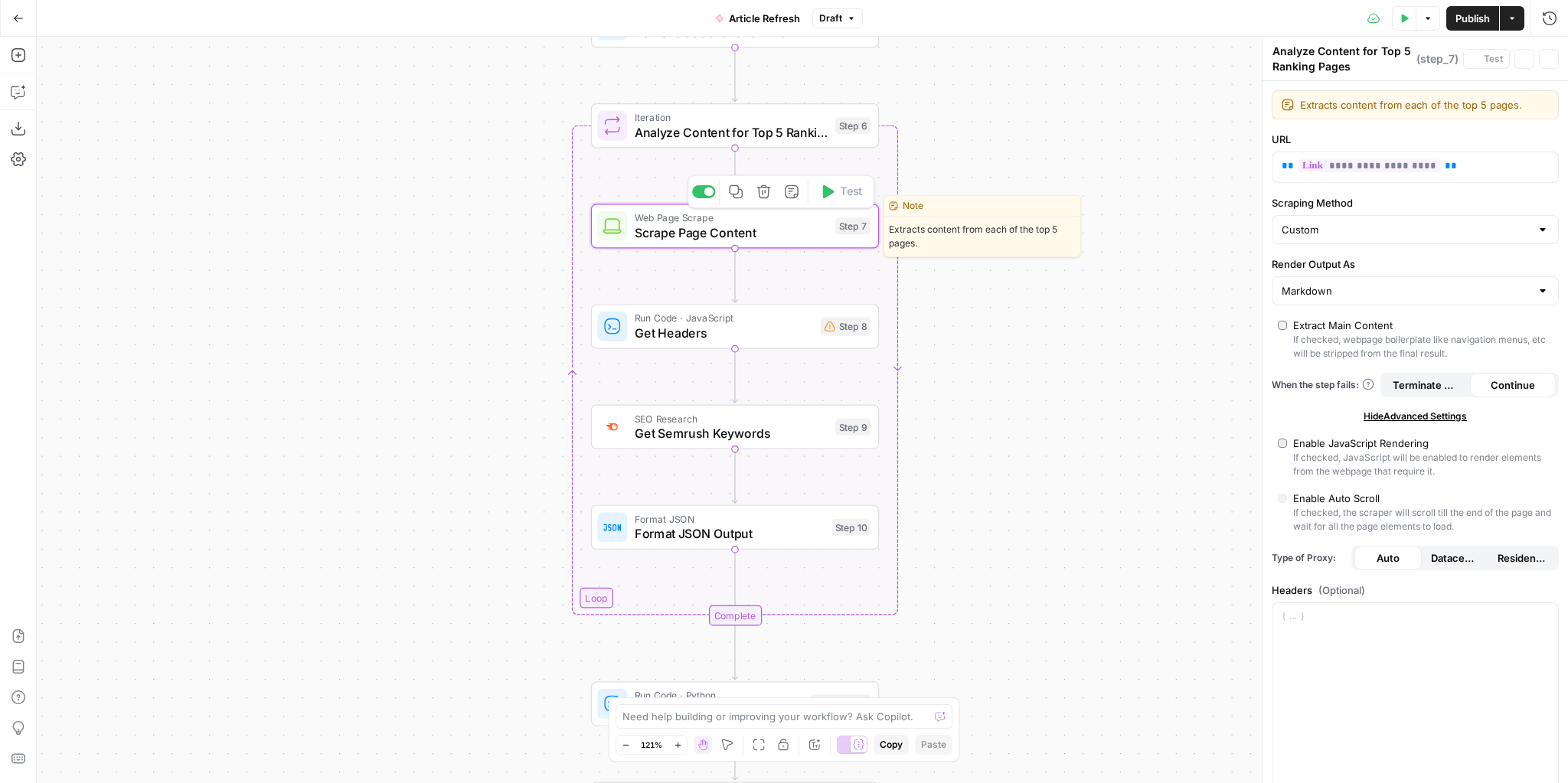
type textarea "Scrape Page Content"
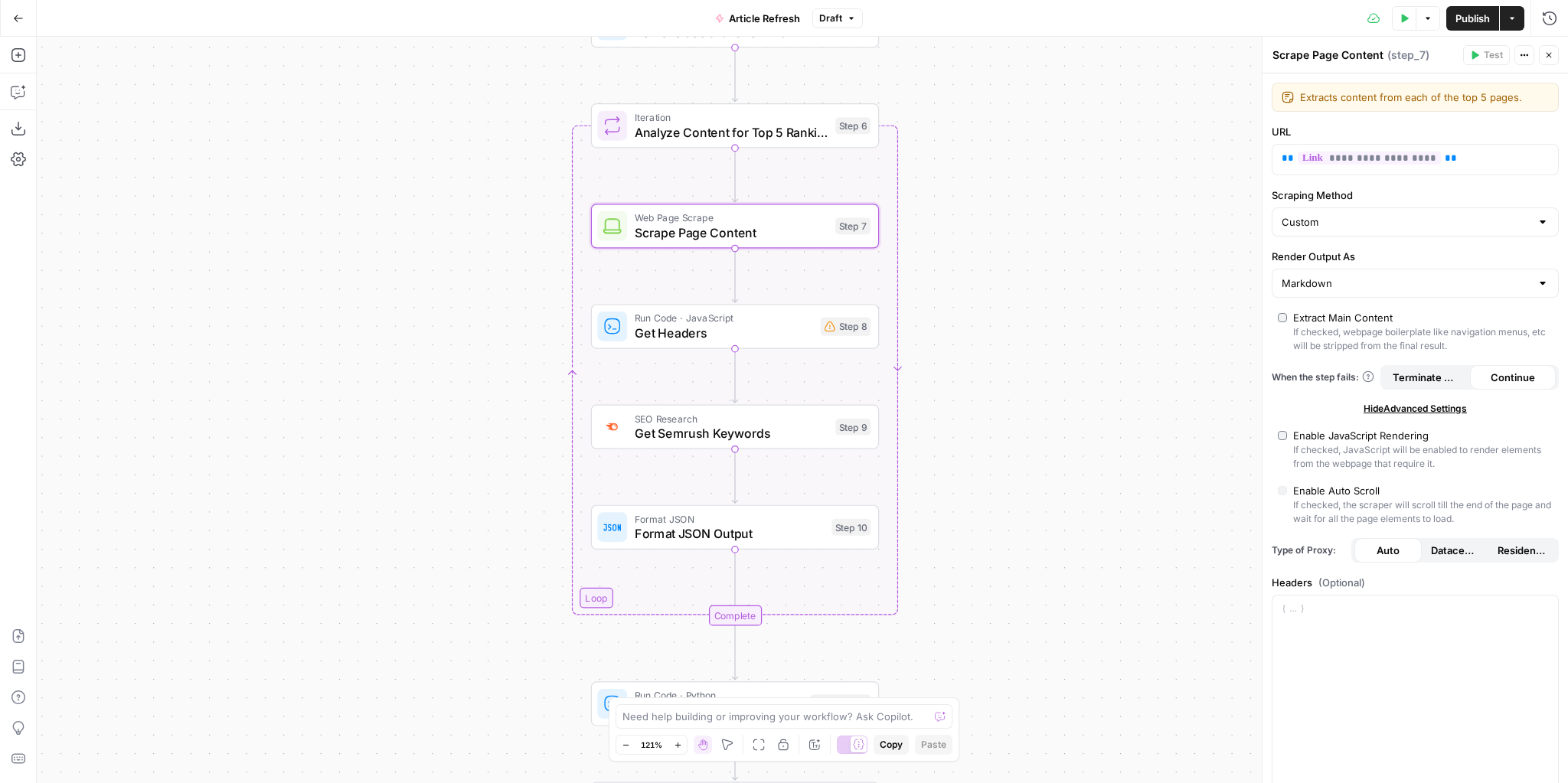
click at [989, 316] on div "true false false true false true Workflow Input Settings Inputs Power Agent Ide…" at bounding box center [802, 409] width 1531 height 746
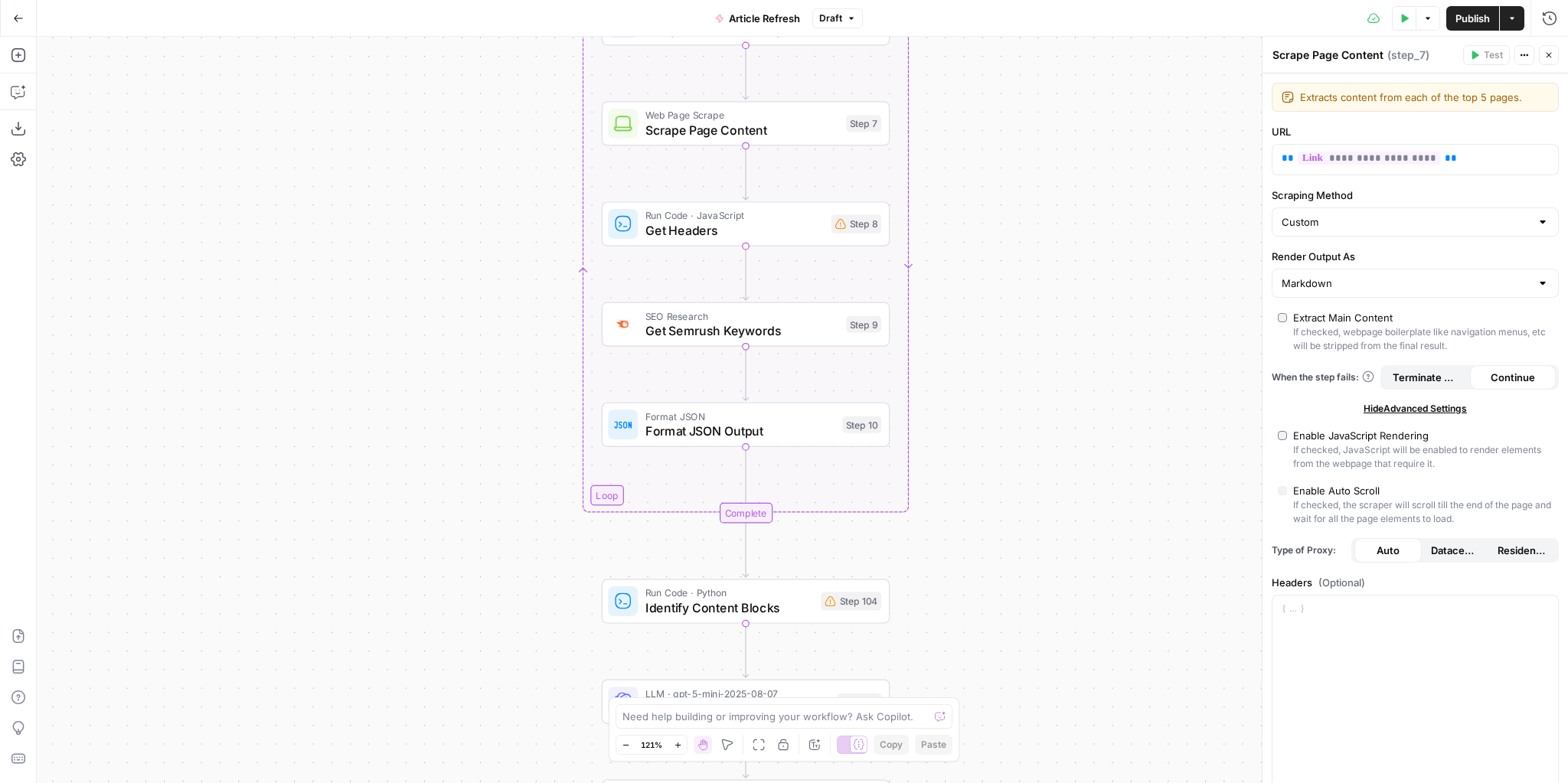
drag, startPoint x: 1034, startPoint y: 413, endPoint x: 1053, endPoint y: 337, distance: 78.3
click at [1055, 337] on div "true false false true false true Workflow Input Settings Inputs Power Agent Ide…" at bounding box center [802, 409] width 1531 height 746
click at [714, 327] on span "Get Semrush Keywords" at bounding box center [744, 331] width 194 height 19
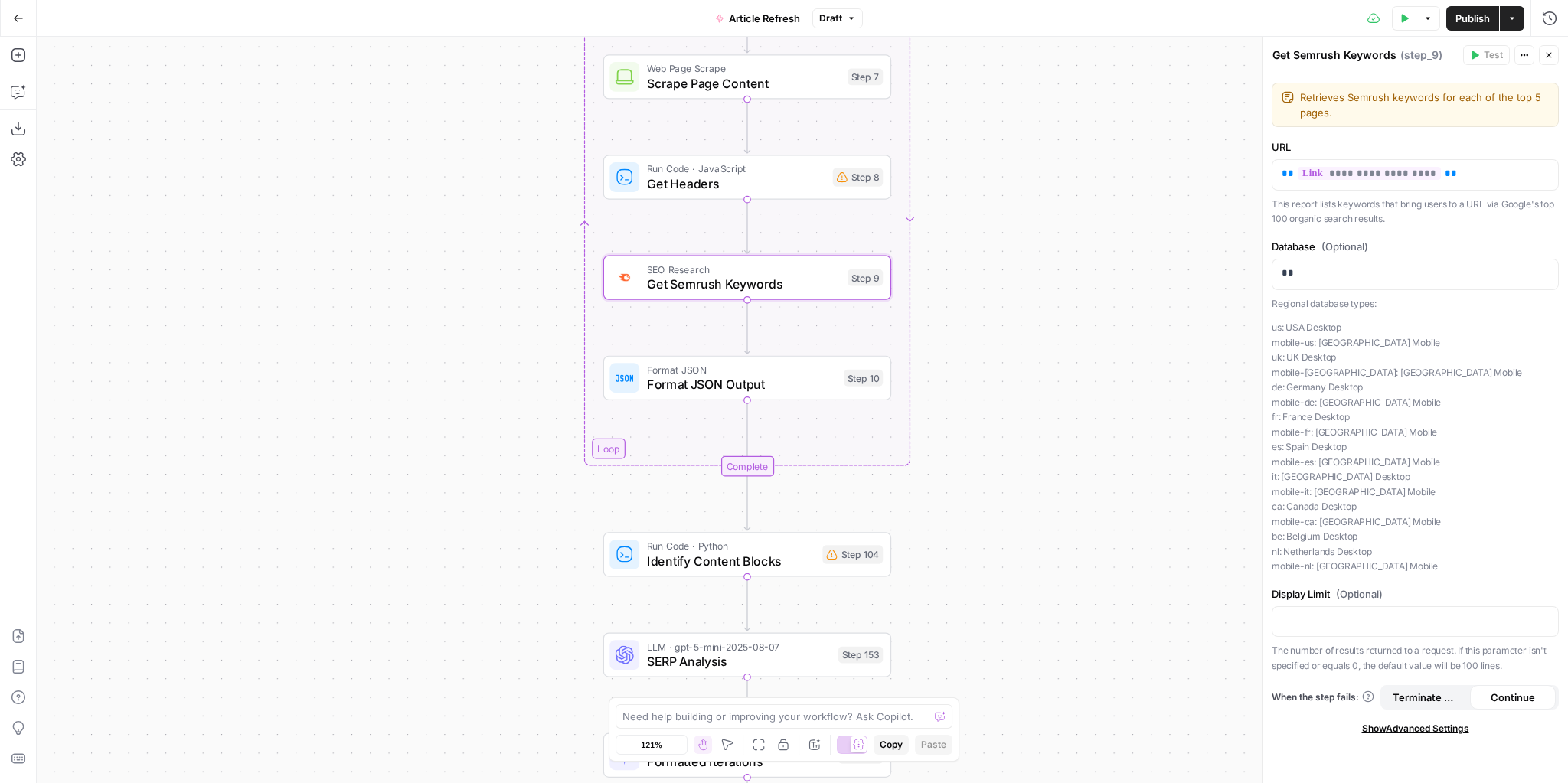
drag, startPoint x: 1065, startPoint y: 493, endPoint x: 1066, endPoint y: 447, distance: 46.0
click at [1066, 448] on div "true false false true false true Workflow Input Settings Inputs Power Agent Ide…" at bounding box center [802, 409] width 1531 height 746
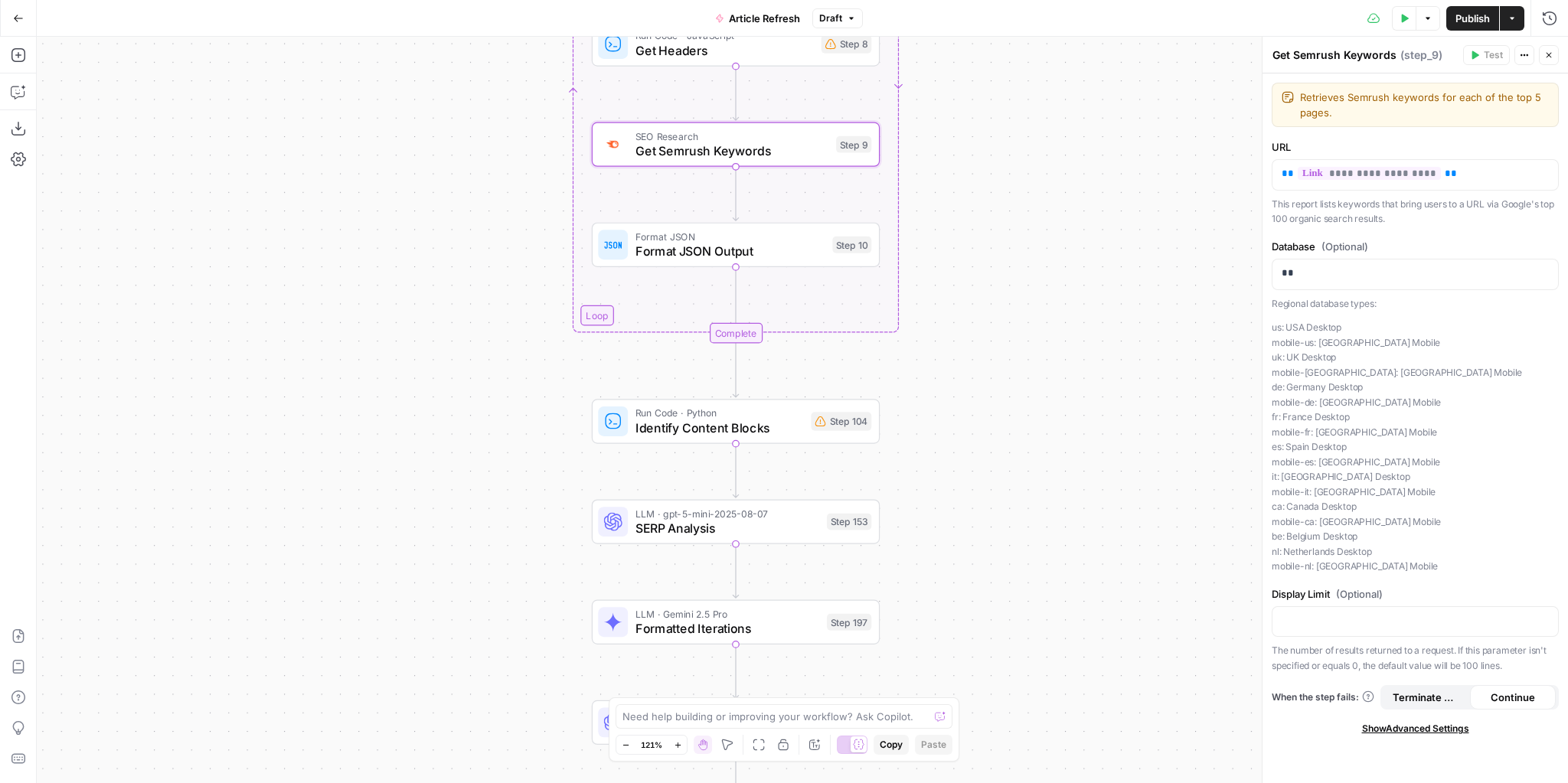
drag, startPoint x: 1014, startPoint y: 435, endPoint x: 1003, endPoint y: 228, distance: 207.3
click at [1003, 228] on div "true false false true false true Workflow Input Settings Inputs Power Agent Ide…" at bounding box center [802, 409] width 1531 height 746
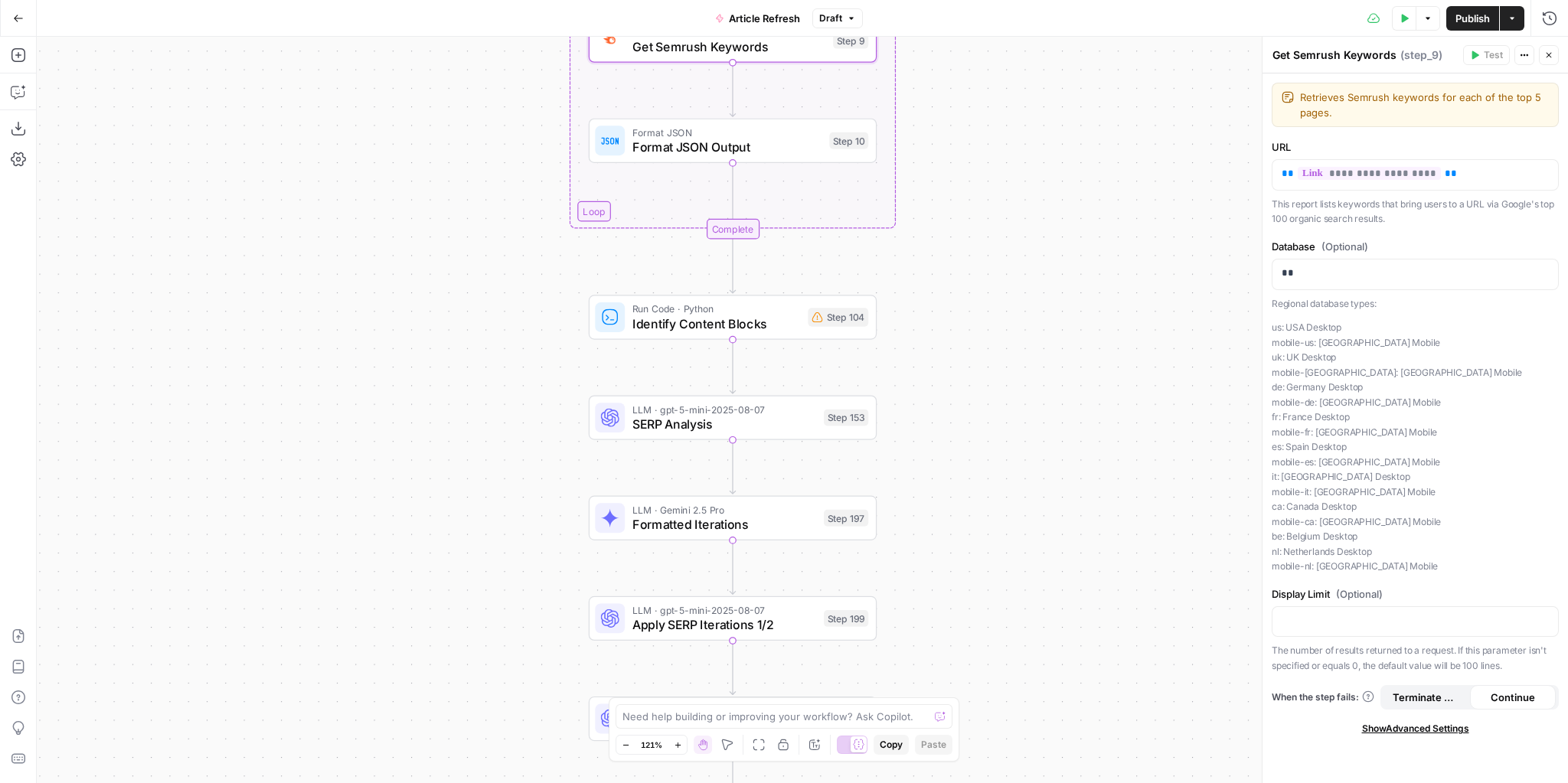
drag, startPoint x: 1032, startPoint y: 346, endPoint x: 1041, endPoint y: 248, distance: 98.4
click at [1041, 248] on div "true false false true false true Workflow Input Settings Inputs Power Agent Ide…" at bounding box center [802, 409] width 1531 height 746
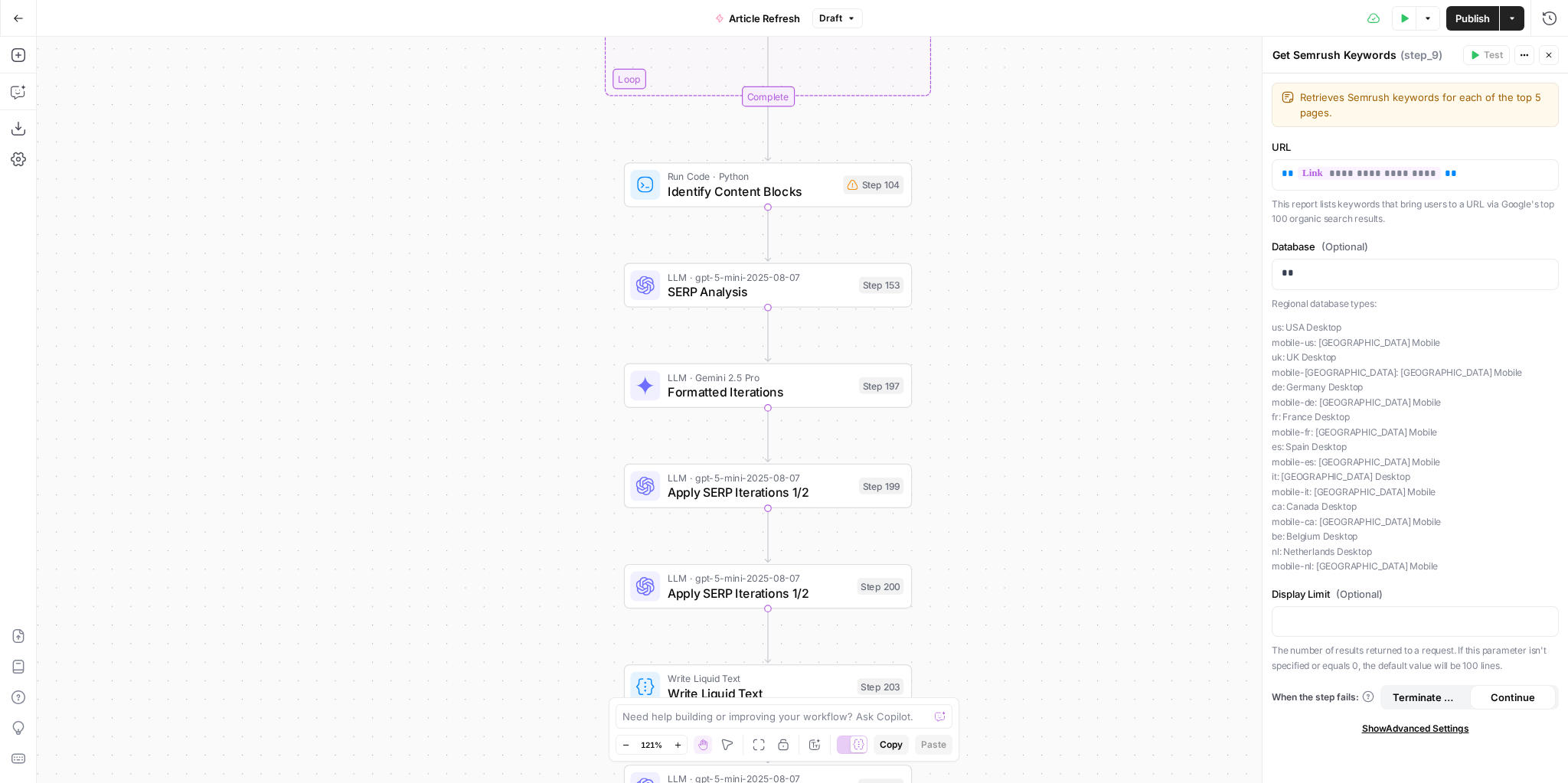
click at [1043, 285] on div "true false false true false true Workflow Input Settings Inputs Power Agent Ide…" at bounding box center [802, 409] width 1531 height 746
click at [799, 285] on span "SERP Analysis" at bounding box center [759, 292] width 184 height 19
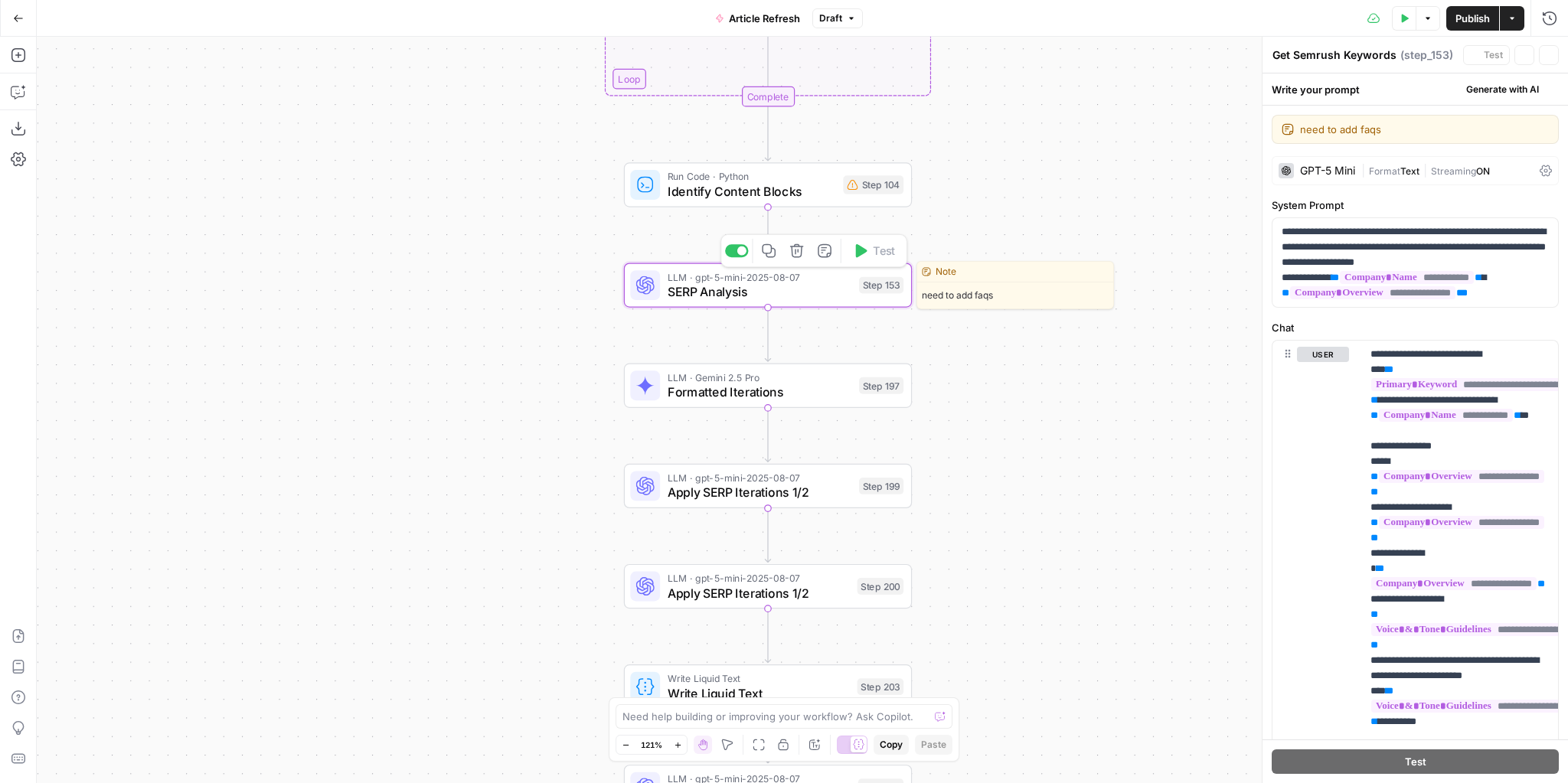
type textarea "SERP Analysis"
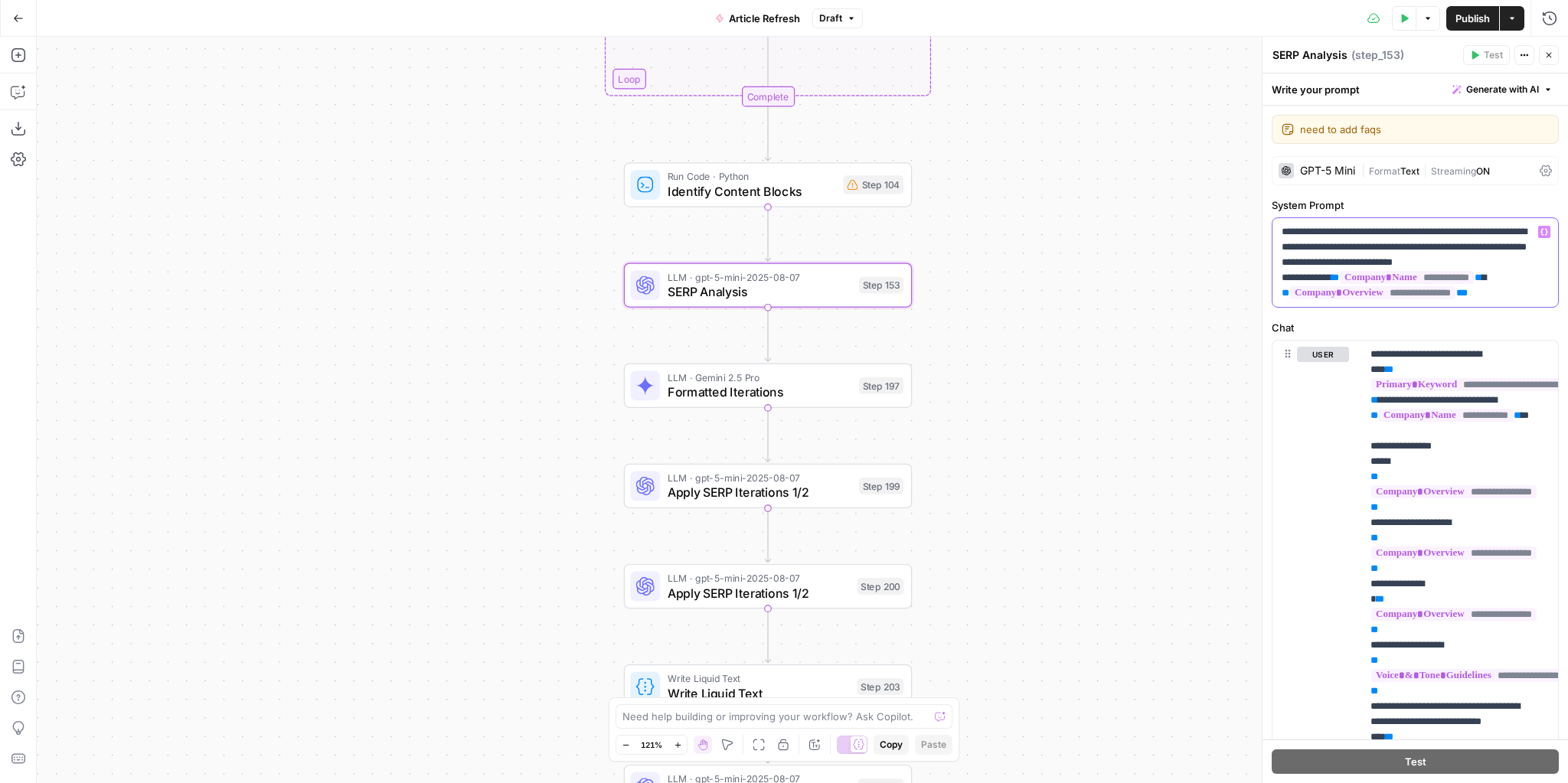
drag, startPoint x: 1321, startPoint y: 246, endPoint x: 1313, endPoint y: 246, distance: 8.0
click at [1320, 246] on p "**********" at bounding box center [1411, 262] width 259 height 76
click at [1109, 244] on div "true false false true false true Workflow Input Settings Inputs Power Agent Ide…" at bounding box center [802, 409] width 1531 height 746
click at [1053, 265] on div "true false false true false true Workflow Input Settings Inputs Power Agent Ide…" at bounding box center [802, 409] width 1531 height 746
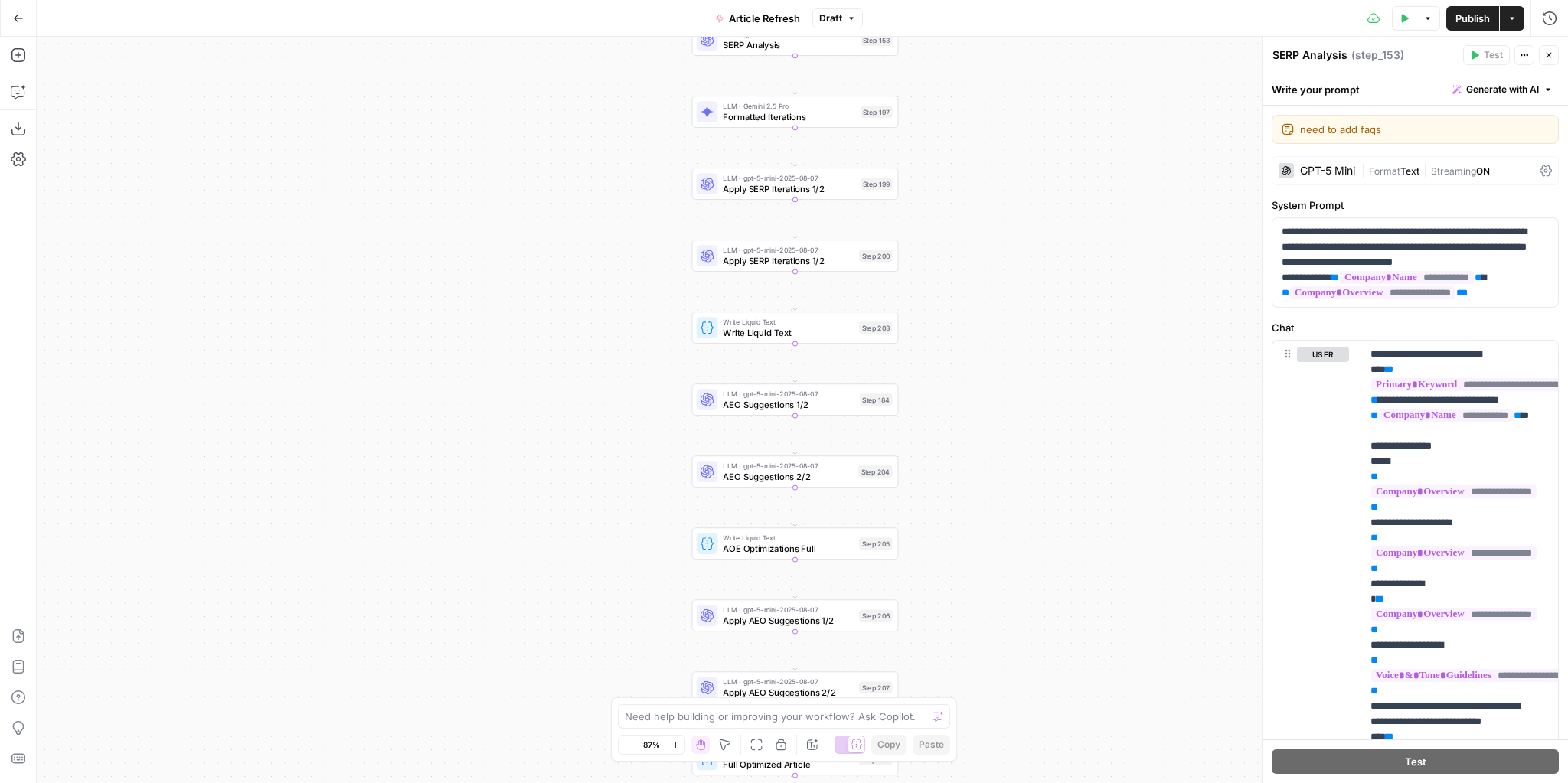
drag, startPoint x: 1050, startPoint y: 480, endPoint x: 995, endPoint y: 181, distance: 304.0
click at [995, 162] on div "true false false true false true Workflow Input Settings Inputs Power Agent Ide…" at bounding box center [802, 409] width 1531 height 746
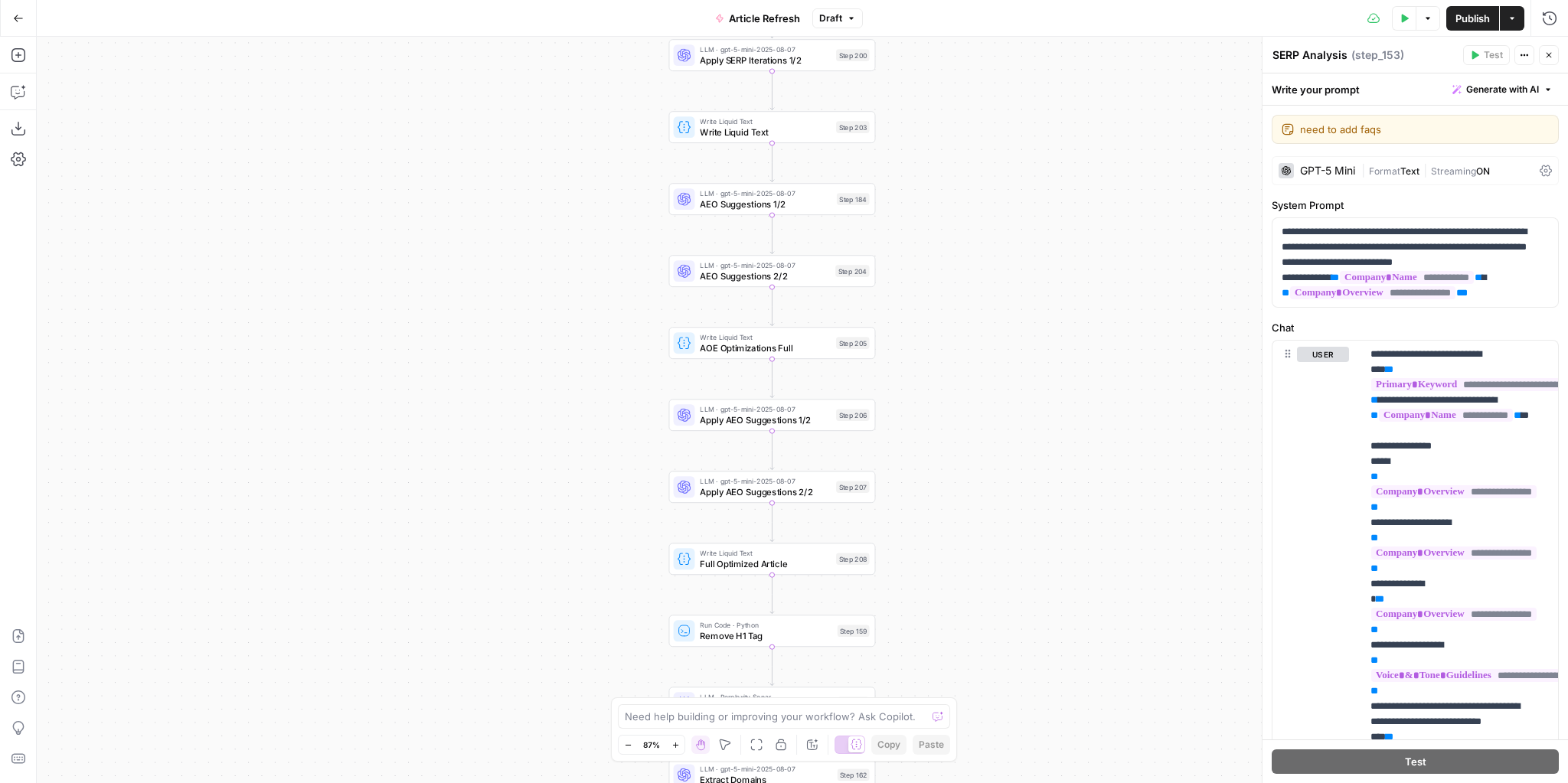
drag, startPoint x: 967, startPoint y: 543, endPoint x: 968, endPoint y: 424, distance: 119.0
click at [968, 427] on div "true false false true false true Workflow Input Settings Inputs Power Agent Ide…" at bounding box center [802, 409] width 1531 height 746
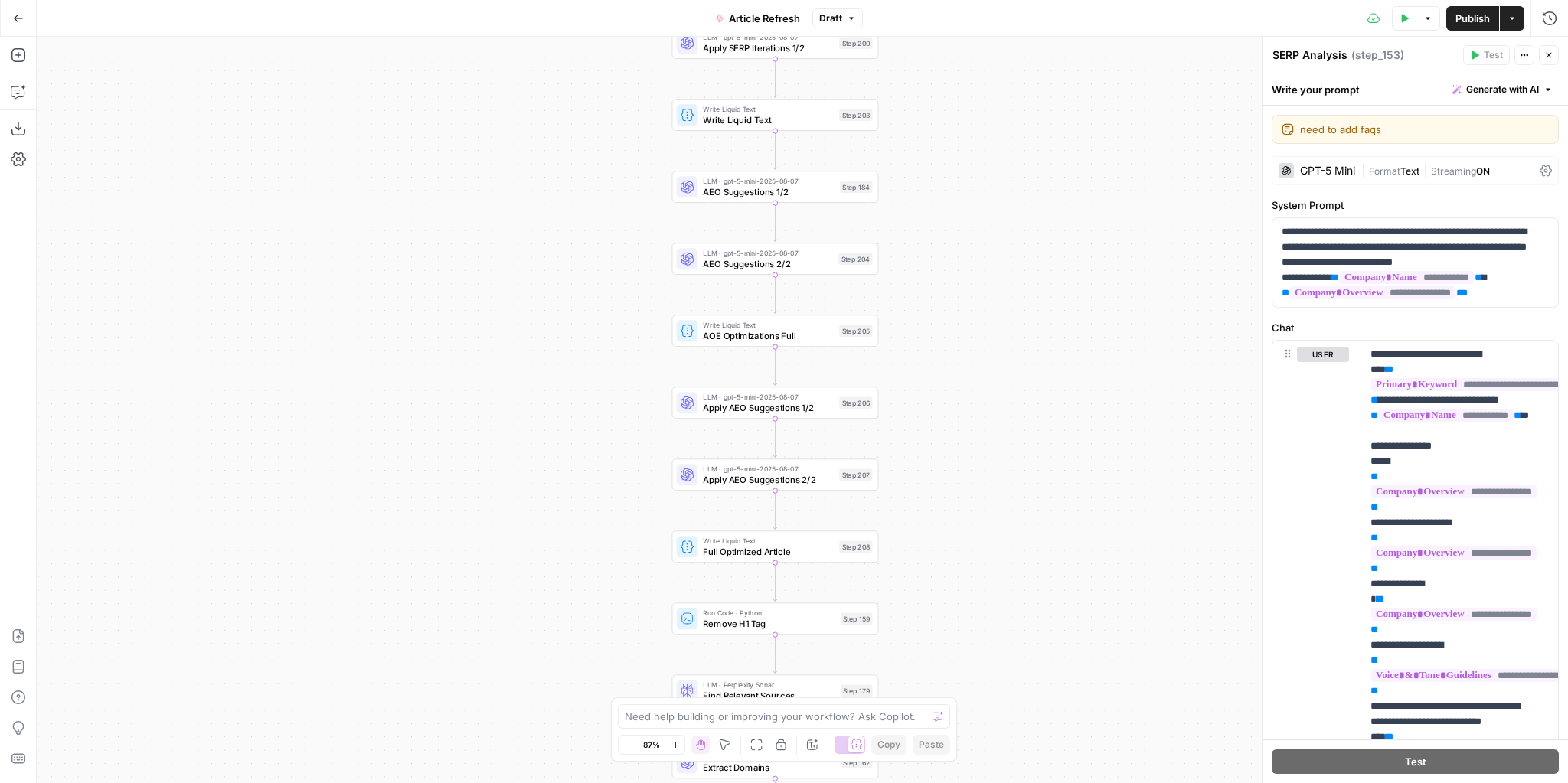
click at [796, 339] on span "AOE Optimizations Full" at bounding box center [768, 336] width 131 height 13
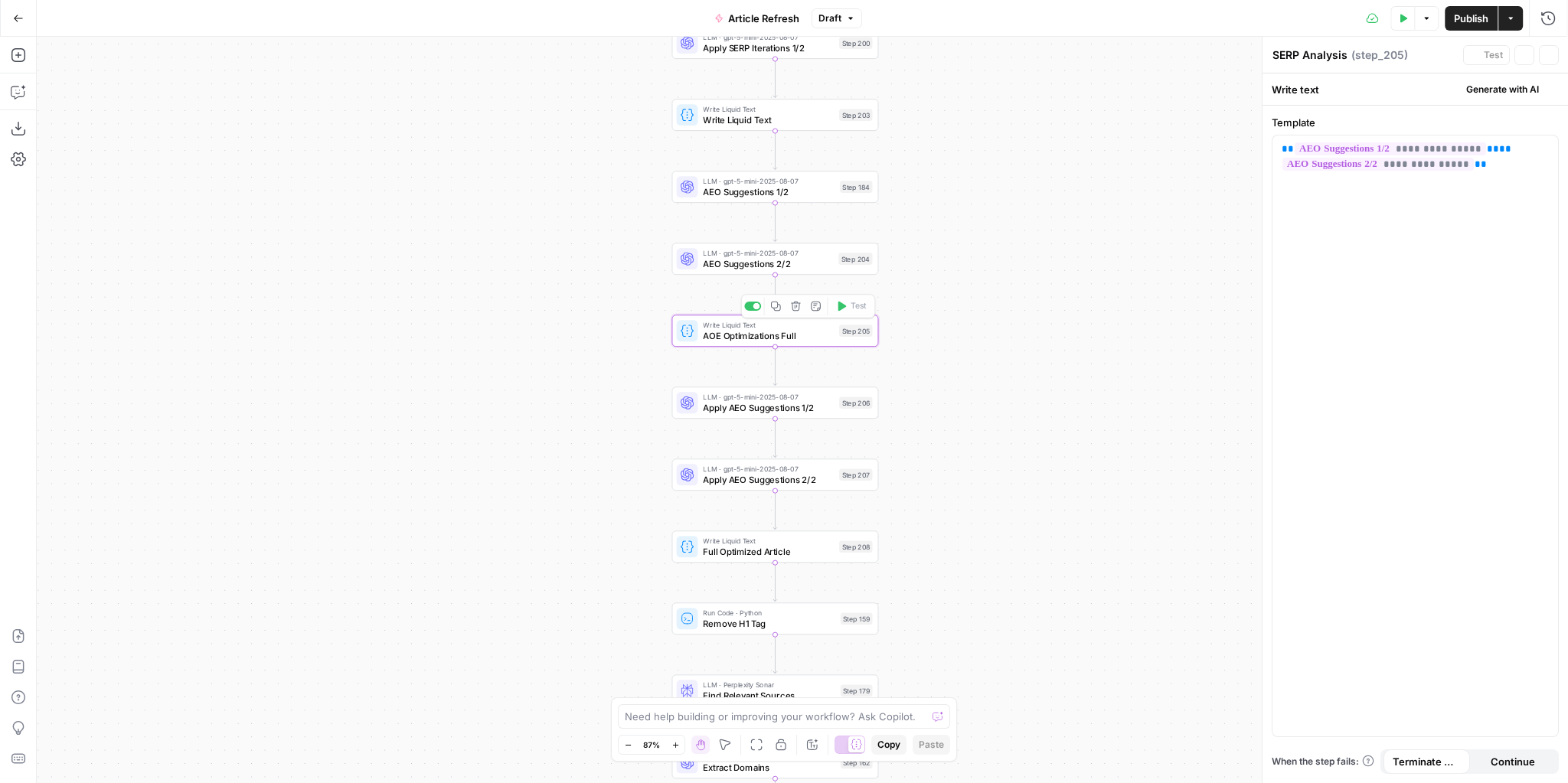
type textarea "AOE Optimizations Full"
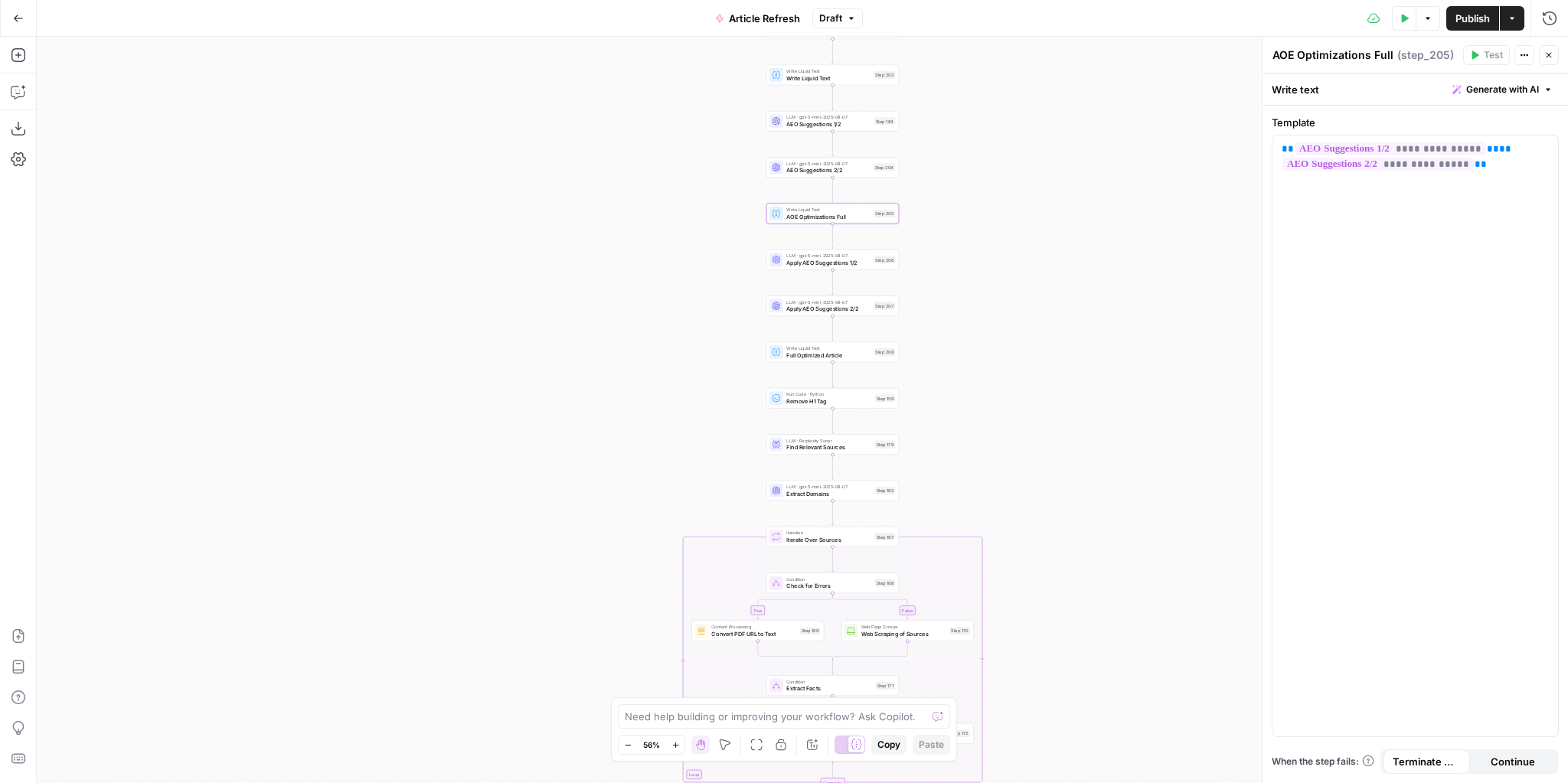
drag, startPoint x: 1040, startPoint y: 568, endPoint x: 970, endPoint y: 224, distance: 351.0
click at [970, 224] on div "true false false true false true Workflow Input Settings Inputs Power Agent Ide…" at bounding box center [802, 409] width 1531 height 746
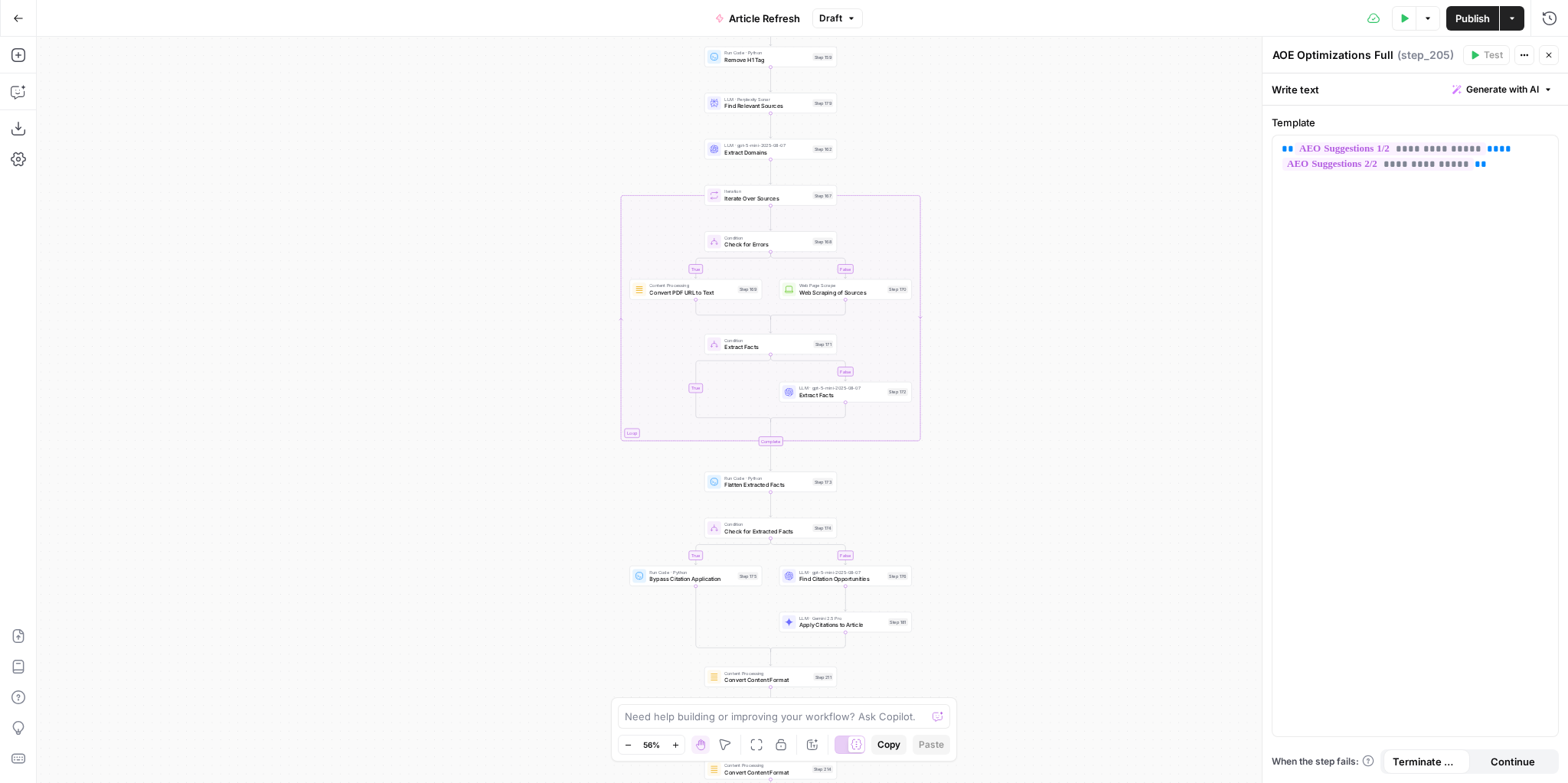
drag, startPoint x: 1060, startPoint y: 506, endPoint x: 1036, endPoint y: 300, distance: 207.4
click at [1036, 300] on div "true false false true false true Workflow Input Settings Inputs Power Agent Ide…" at bounding box center [802, 409] width 1531 height 746
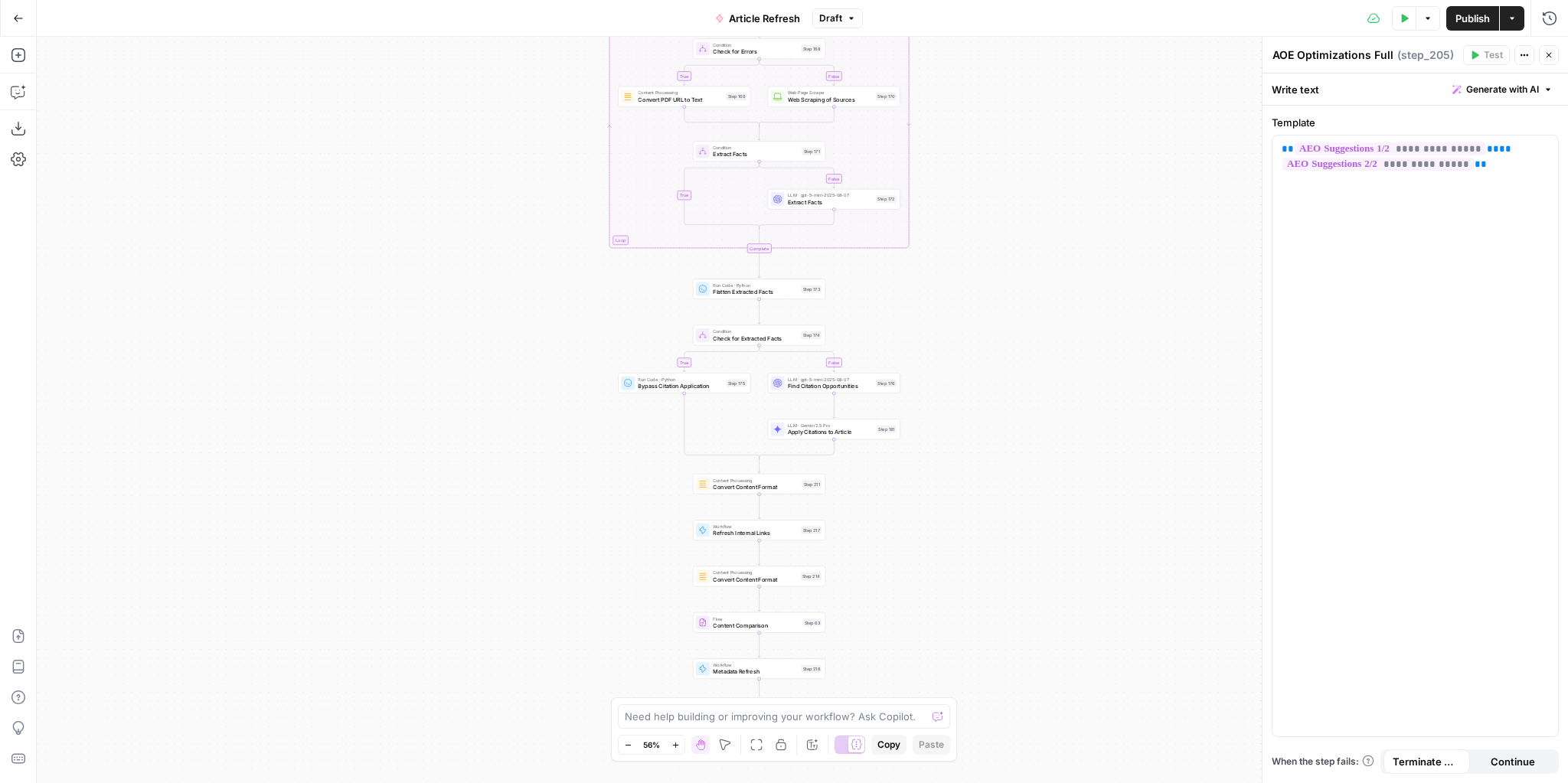
drag, startPoint x: 1060, startPoint y: 384, endPoint x: 1073, endPoint y: 169, distance: 215.4
click at [1073, 158] on div "true false false true false true Workflow Input Settings Inputs Power Agent Ide…" at bounding box center [802, 409] width 1531 height 746
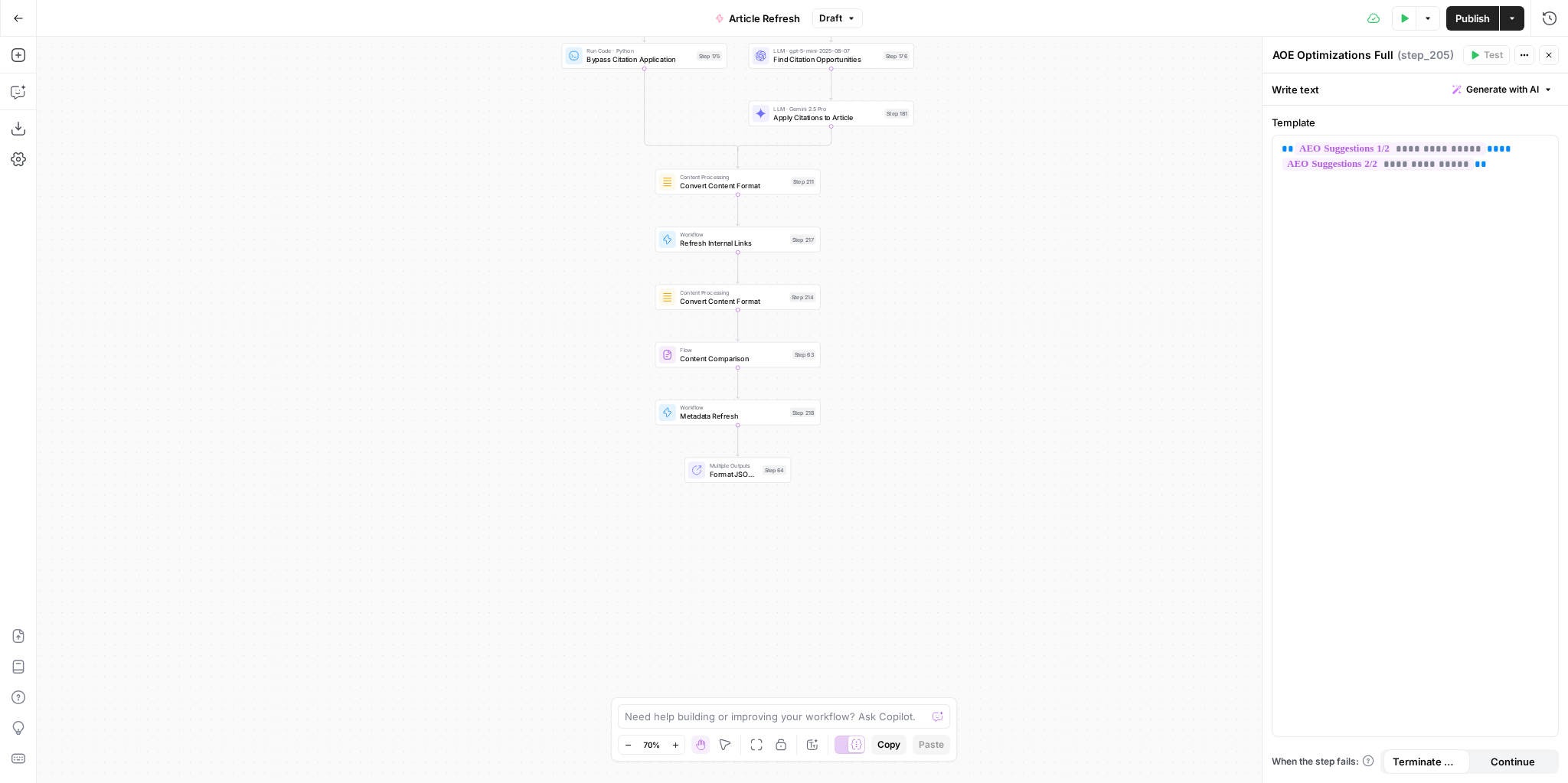
drag, startPoint x: 941, startPoint y: 263, endPoint x: 962, endPoint y: 177, distance: 88.5
click at [962, 178] on div "true false false true false true Workflow Input Settings Inputs Power Agent Ide…" at bounding box center [802, 409] width 1531 height 746
